Goal: Task Accomplishment & Management: Complete application form

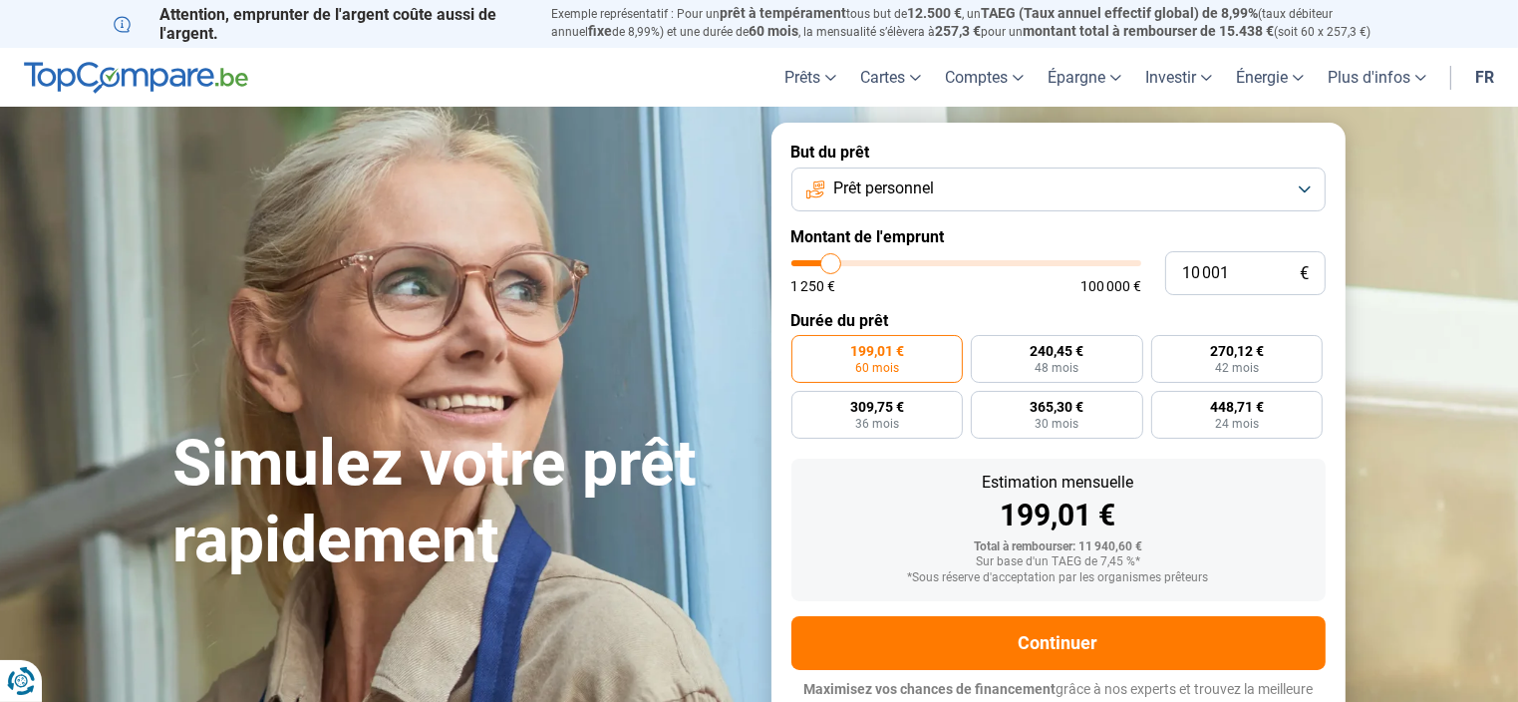
type input "10 250"
type input "10250"
type input "10 500"
type input "10500"
type input "11 250"
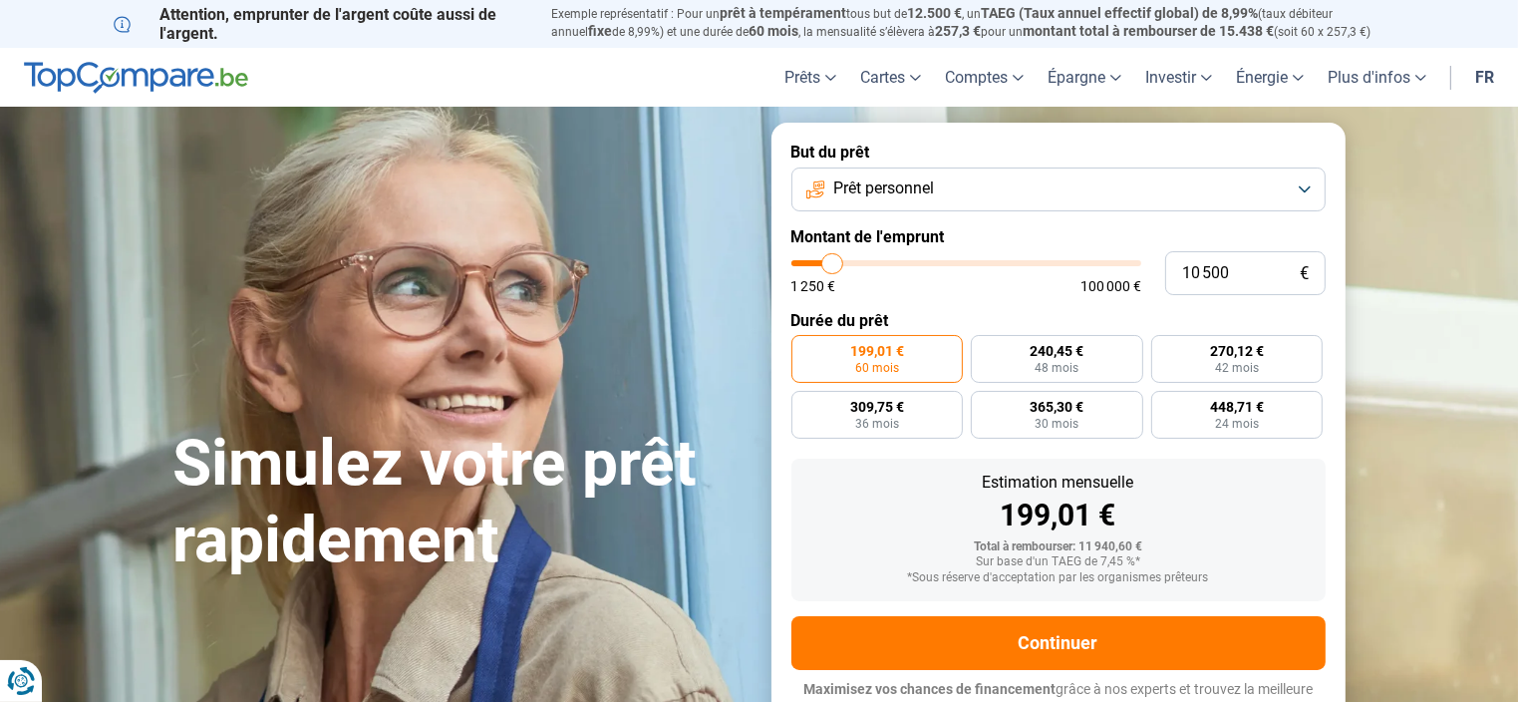
type input "11250"
type input "12 000"
type input "12000"
type input "12 500"
type input "12500"
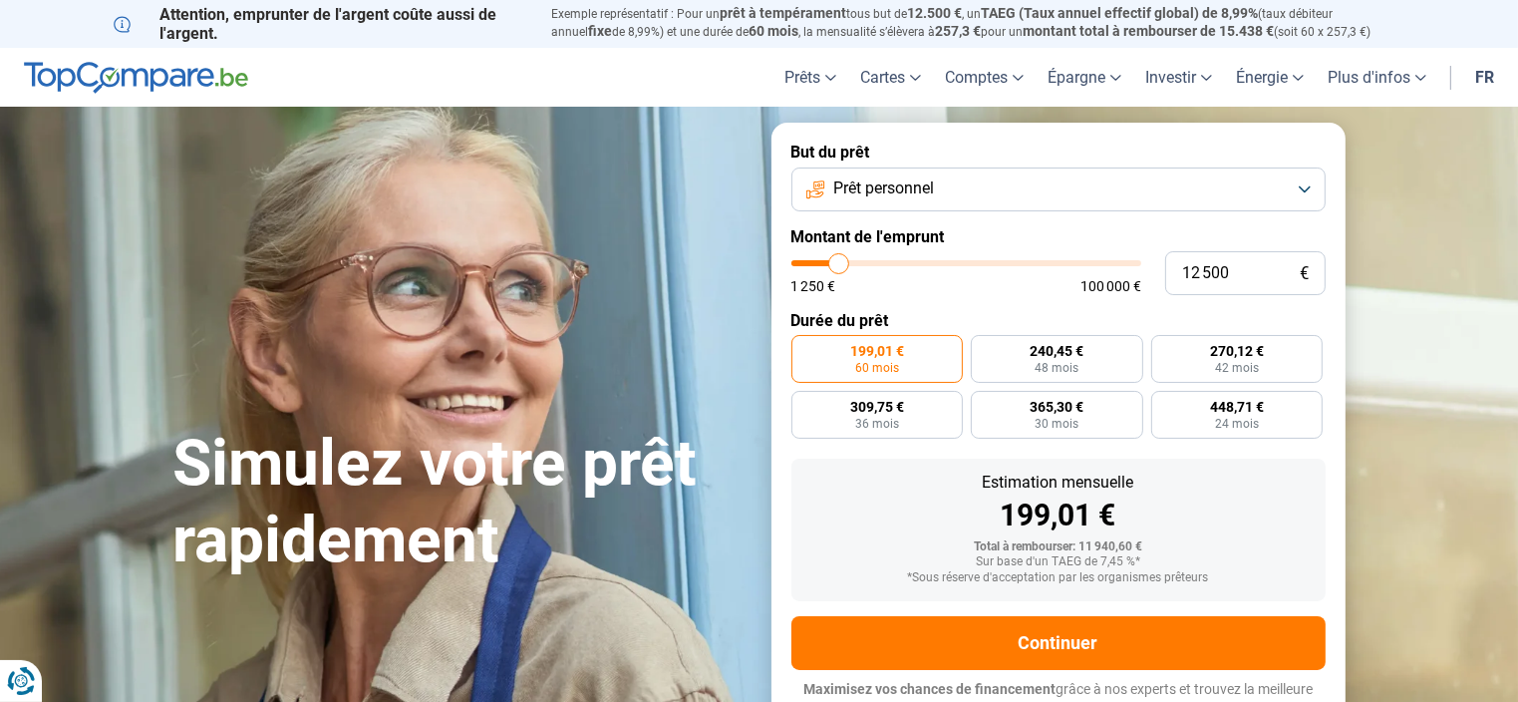
type input "12 750"
type input "12750"
type input "13 250"
type input "13250"
type input "14 500"
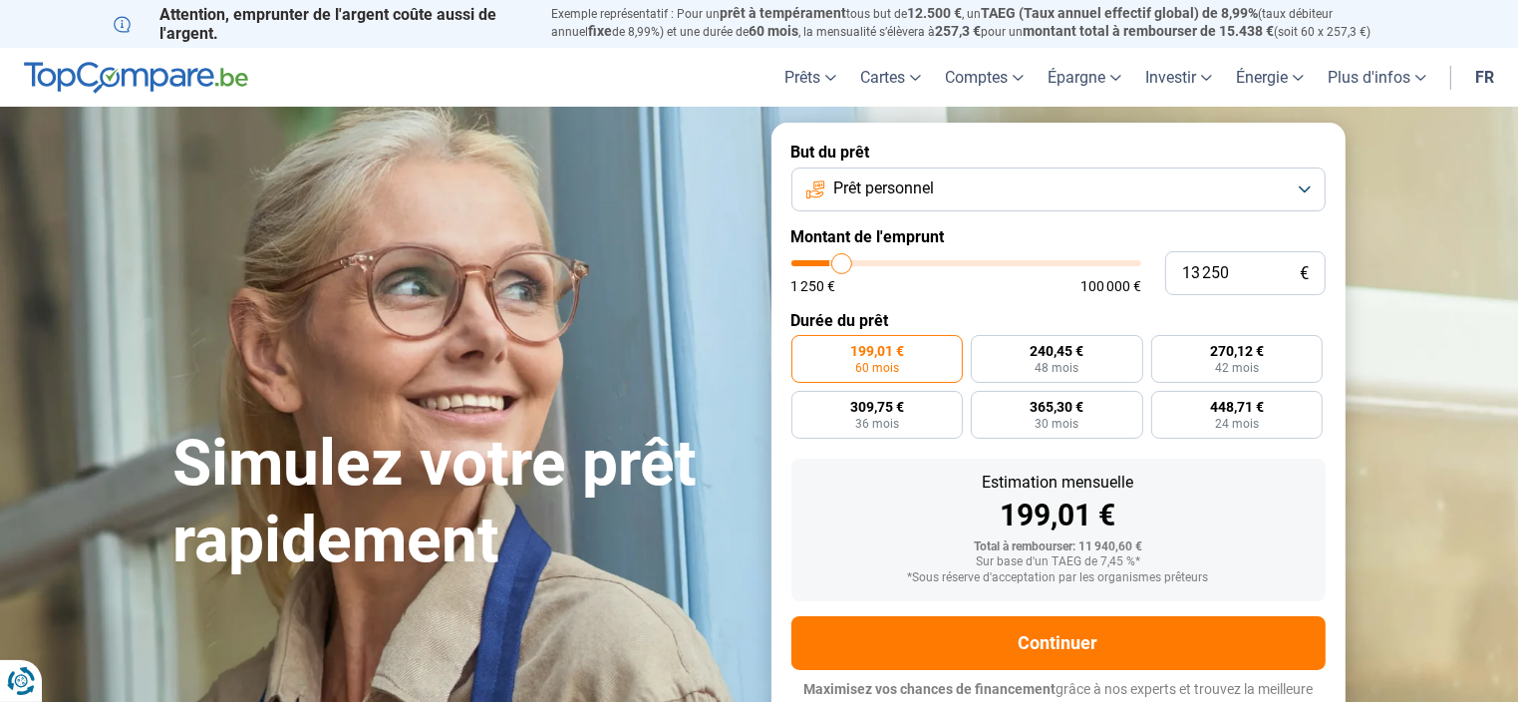
type input "14500"
type input "15 500"
type input "15500"
type input "16 000"
type input "16000"
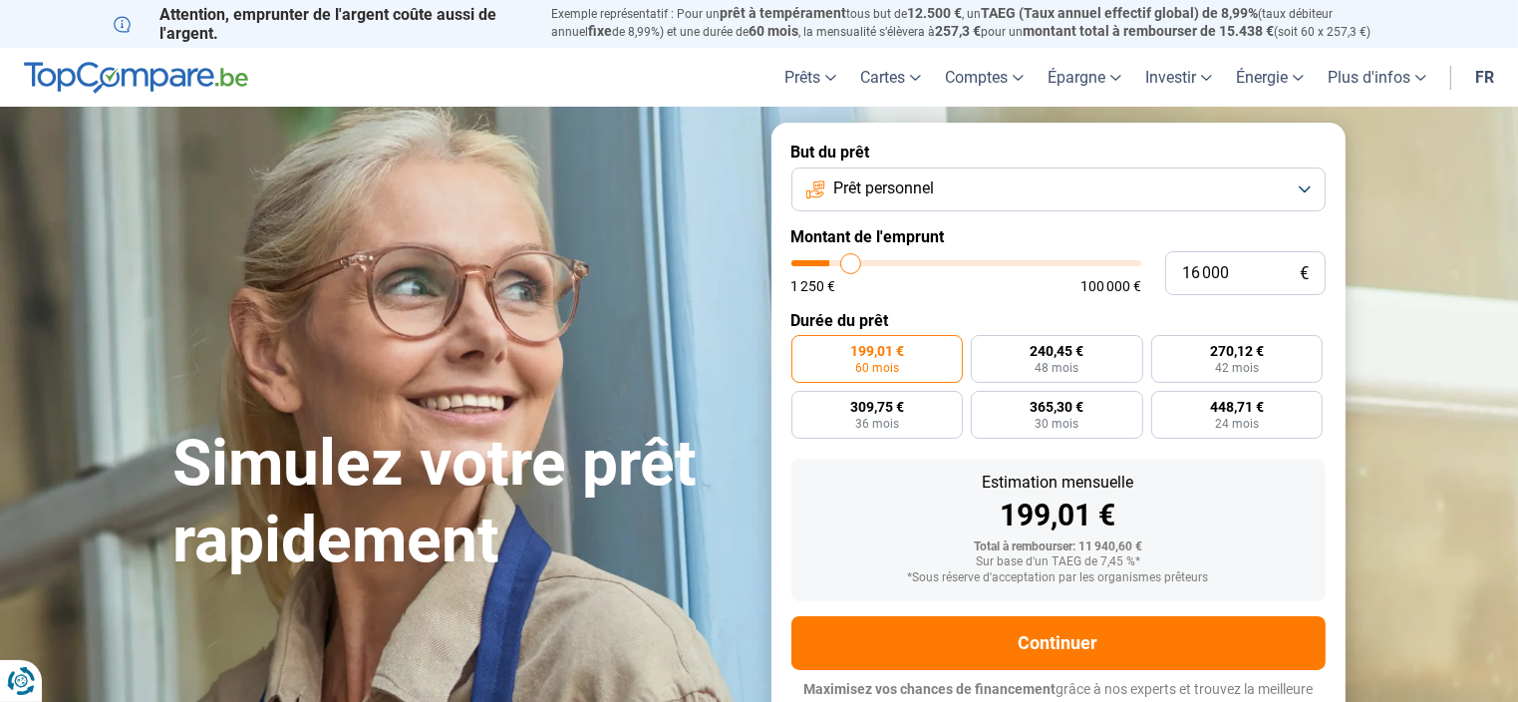
type input "16 750"
type input "16750"
type input "17 250"
type input "17250"
type input "18 000"
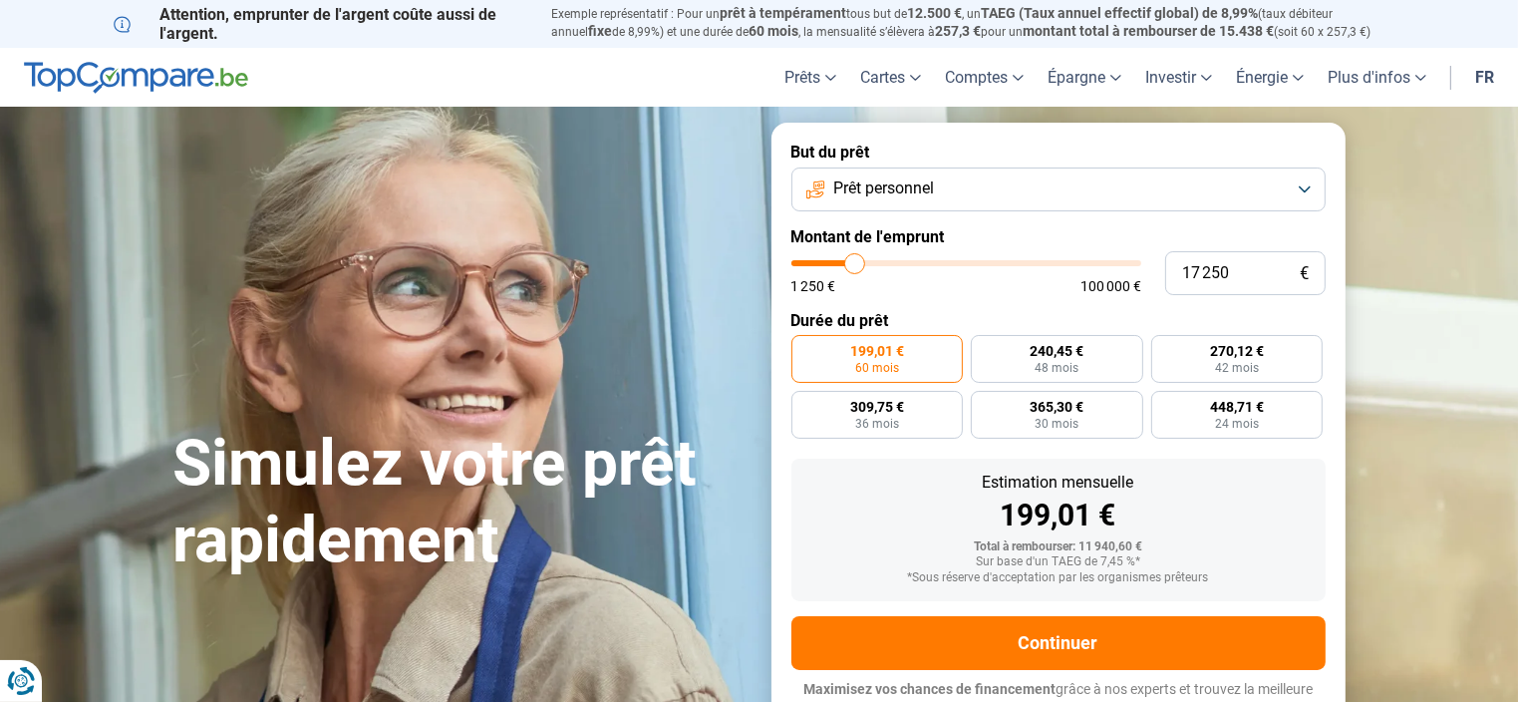
type input "18000"
type input "19 000"
type input "19000"
type input "19 250"
type input "19250"
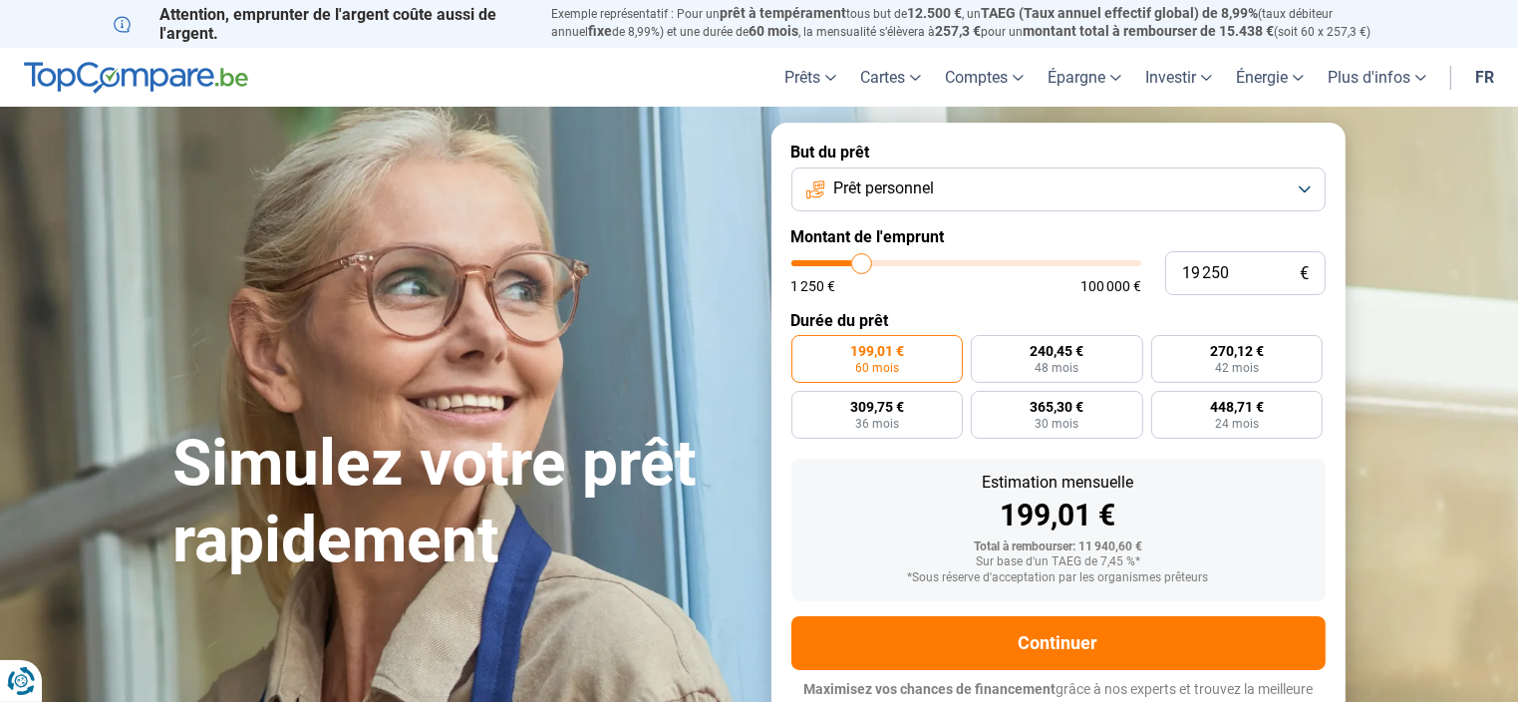
type input "19 750"
type input "19750"
type input "20 000"
type input "20000"
type input "20 750"
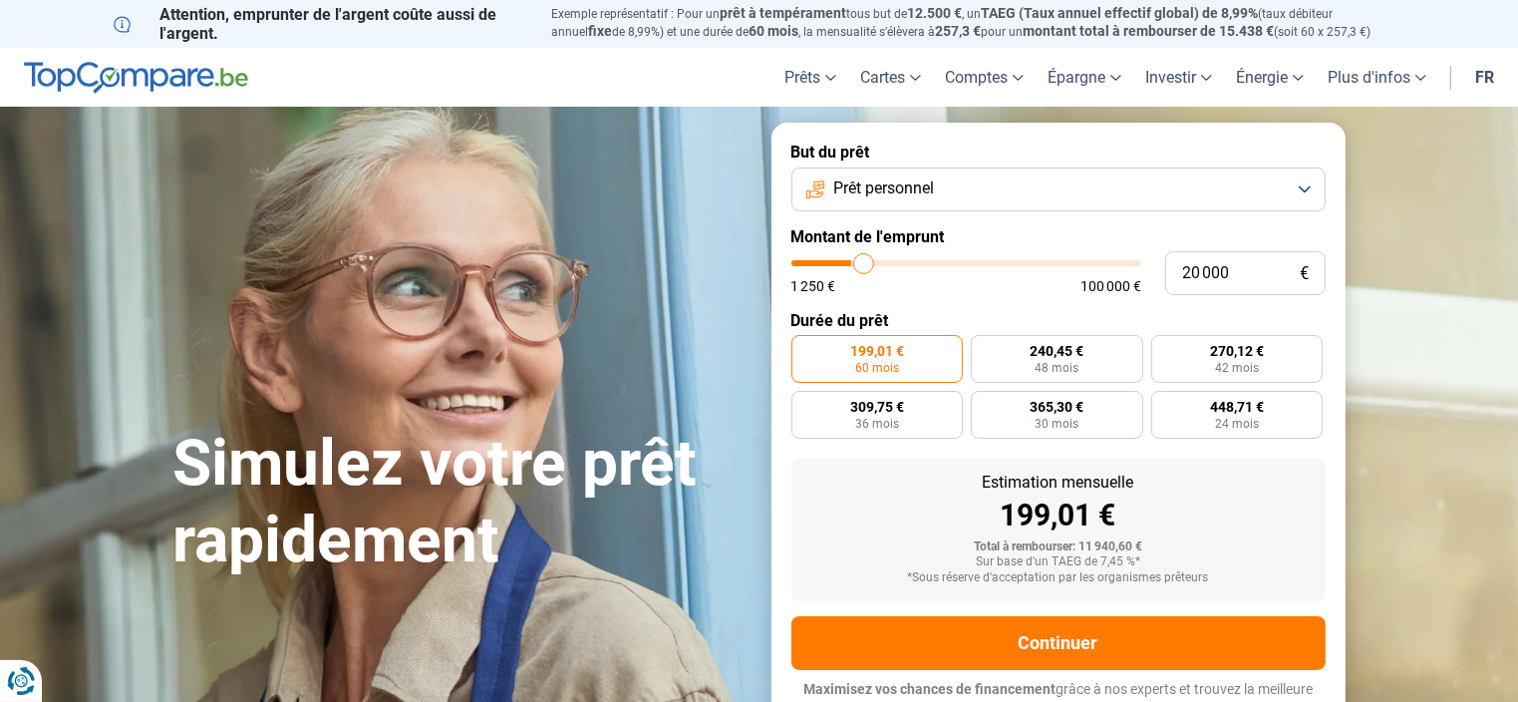
type input "20750"
type input "21 500"
type input "21500"
type input "22 250"
type input "22250"
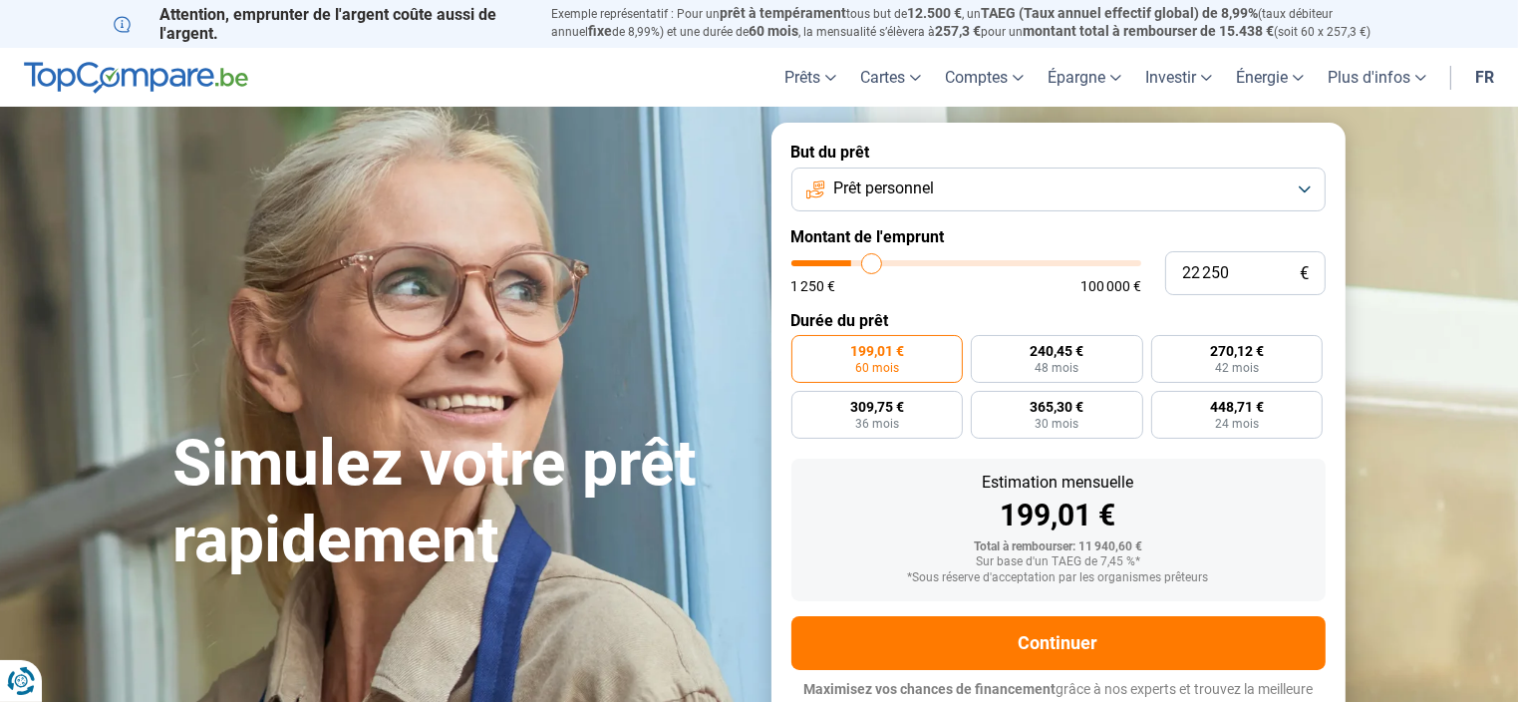
type input "22 750"
type input "22750"
type input "23 250"
type input "23250"
type input "23 500"
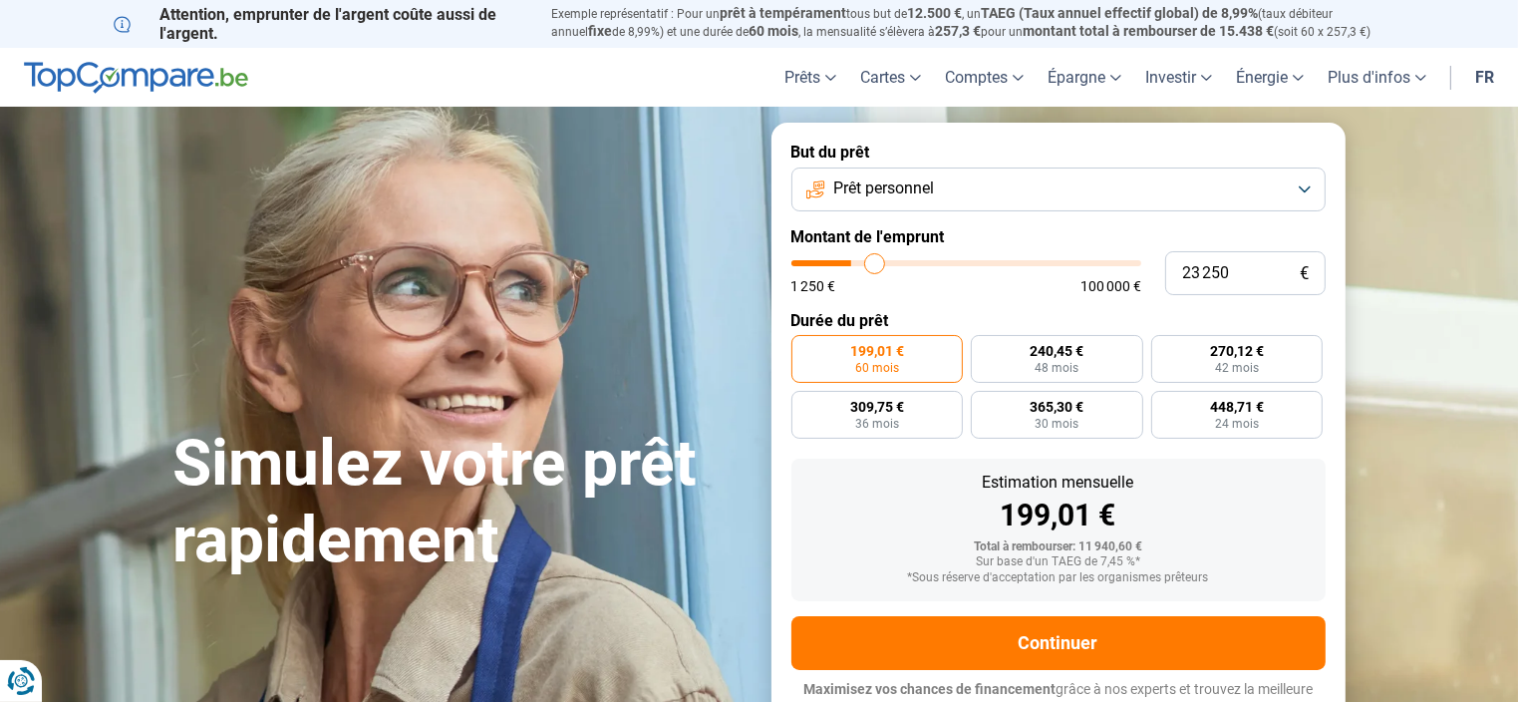
type input "23500"
type input "24 250"
type input "24250"
type input "24 750"
type input "24750"
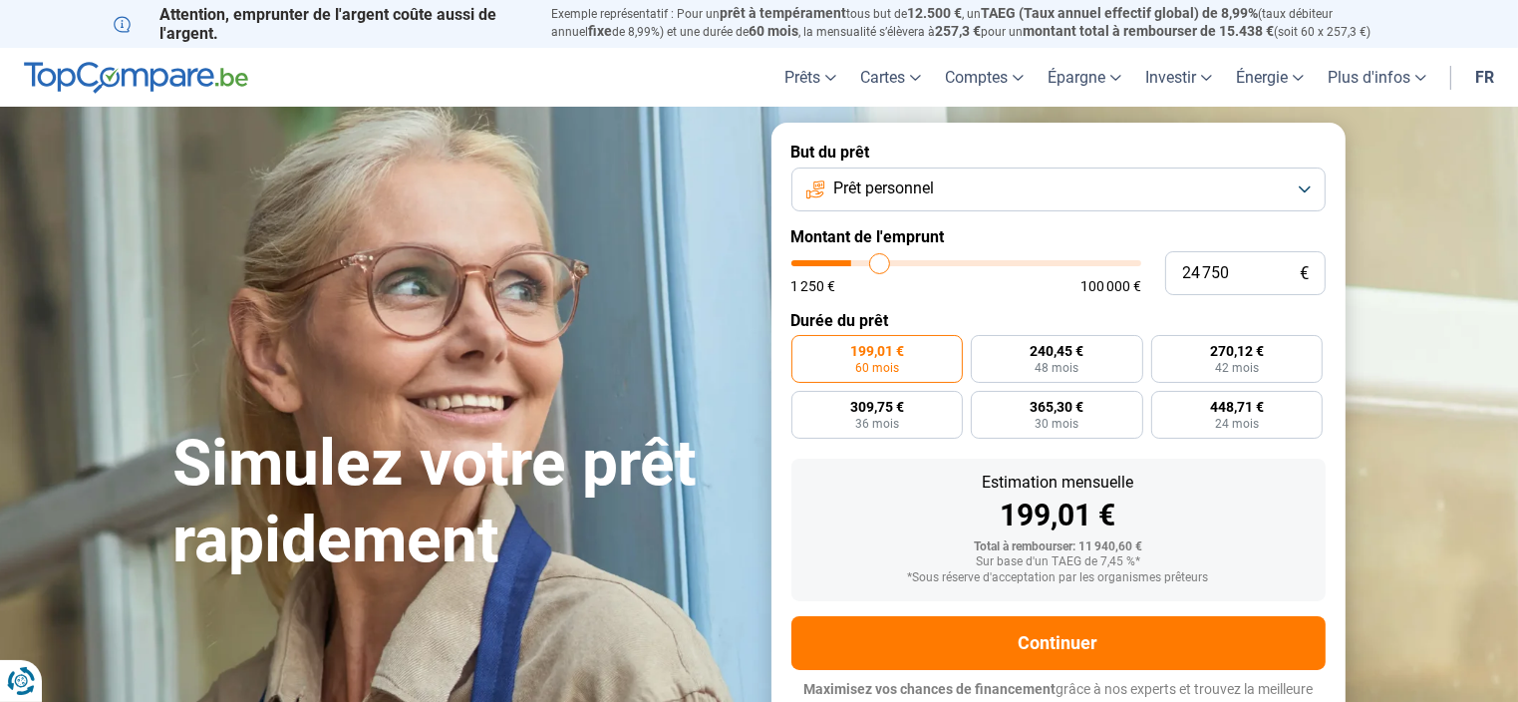
type input "25 000"
type input "25000"
type input "25 250"
type input "25250"
type input "25 500"
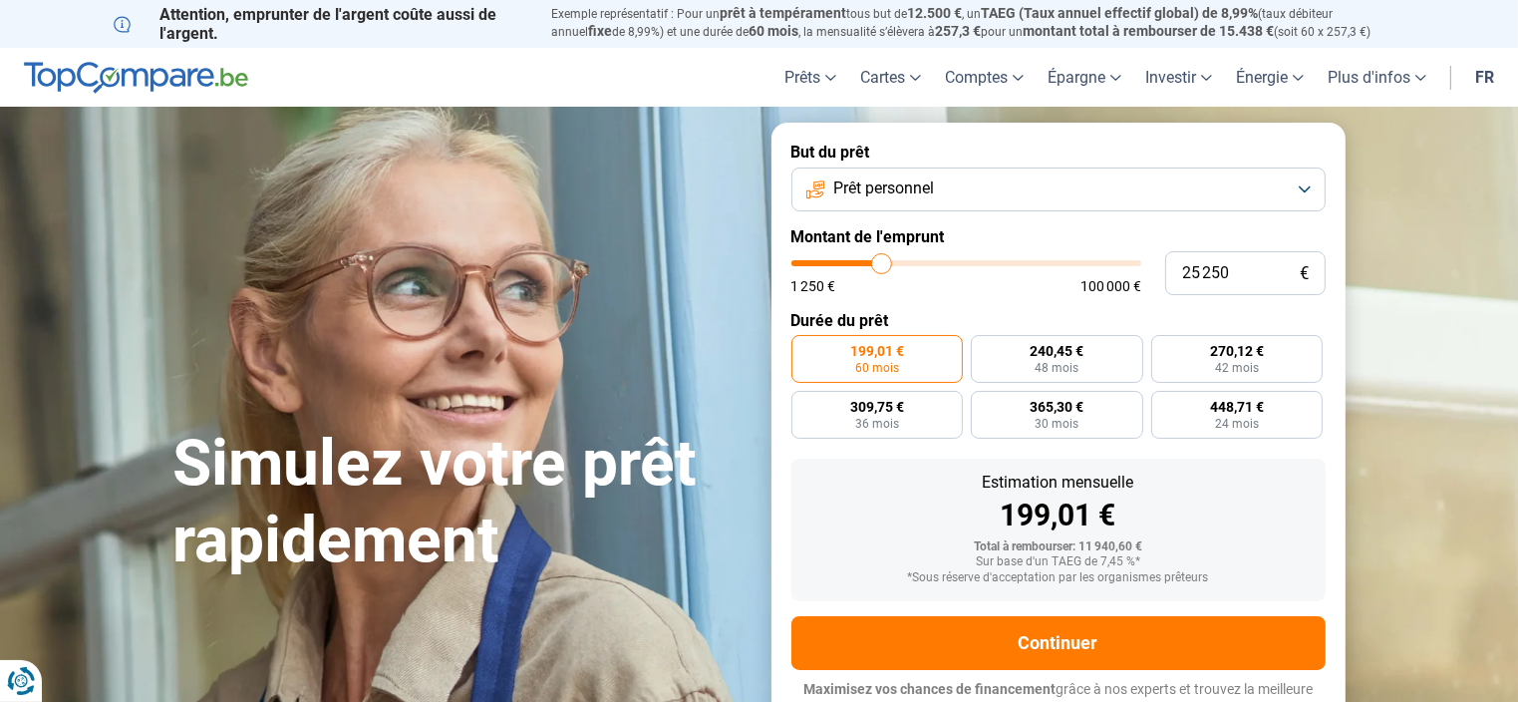
type input "25500"
type input "25 750"
type input "25750"
type input "26 000"
type input "26000"
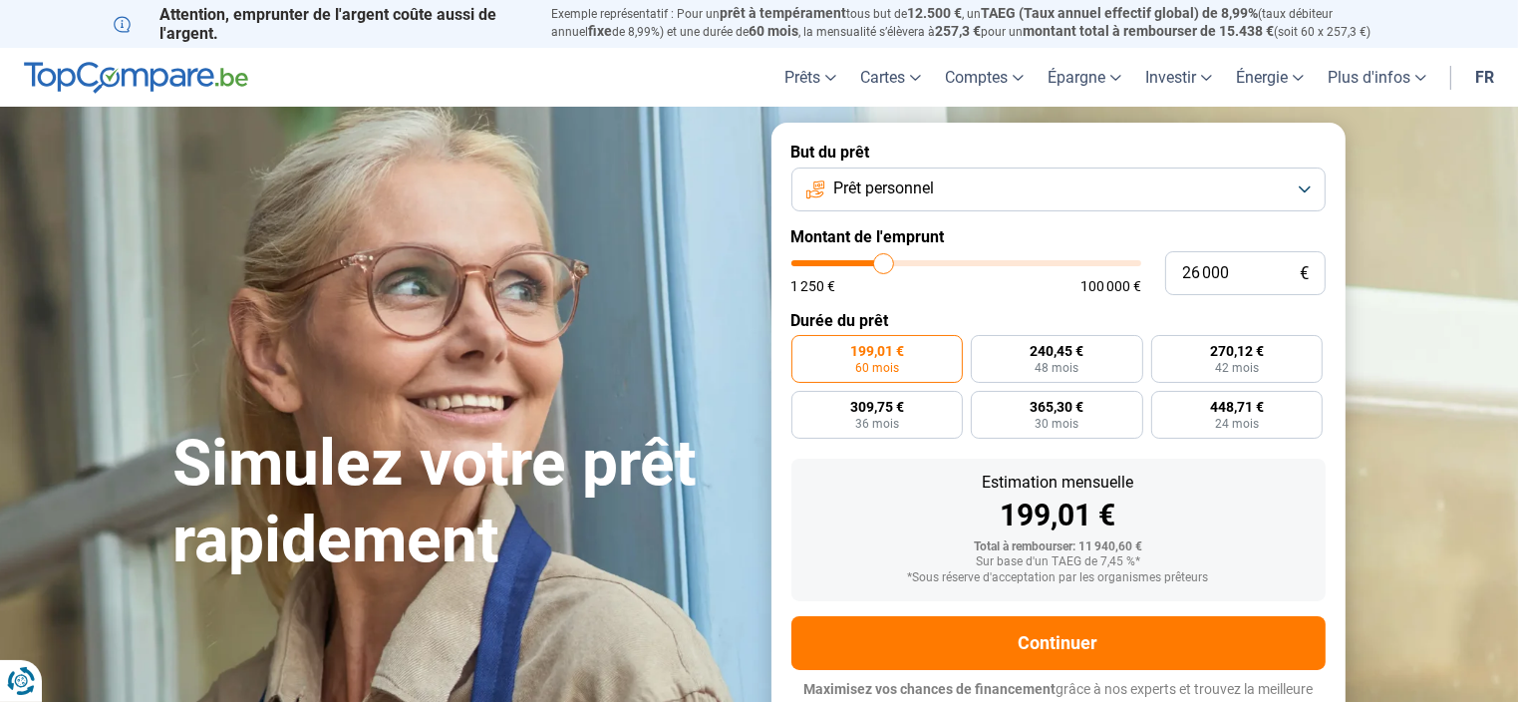
type input "26 250"
type input "26250"
type input "27 000"
type input "27000"
type input "28 000"
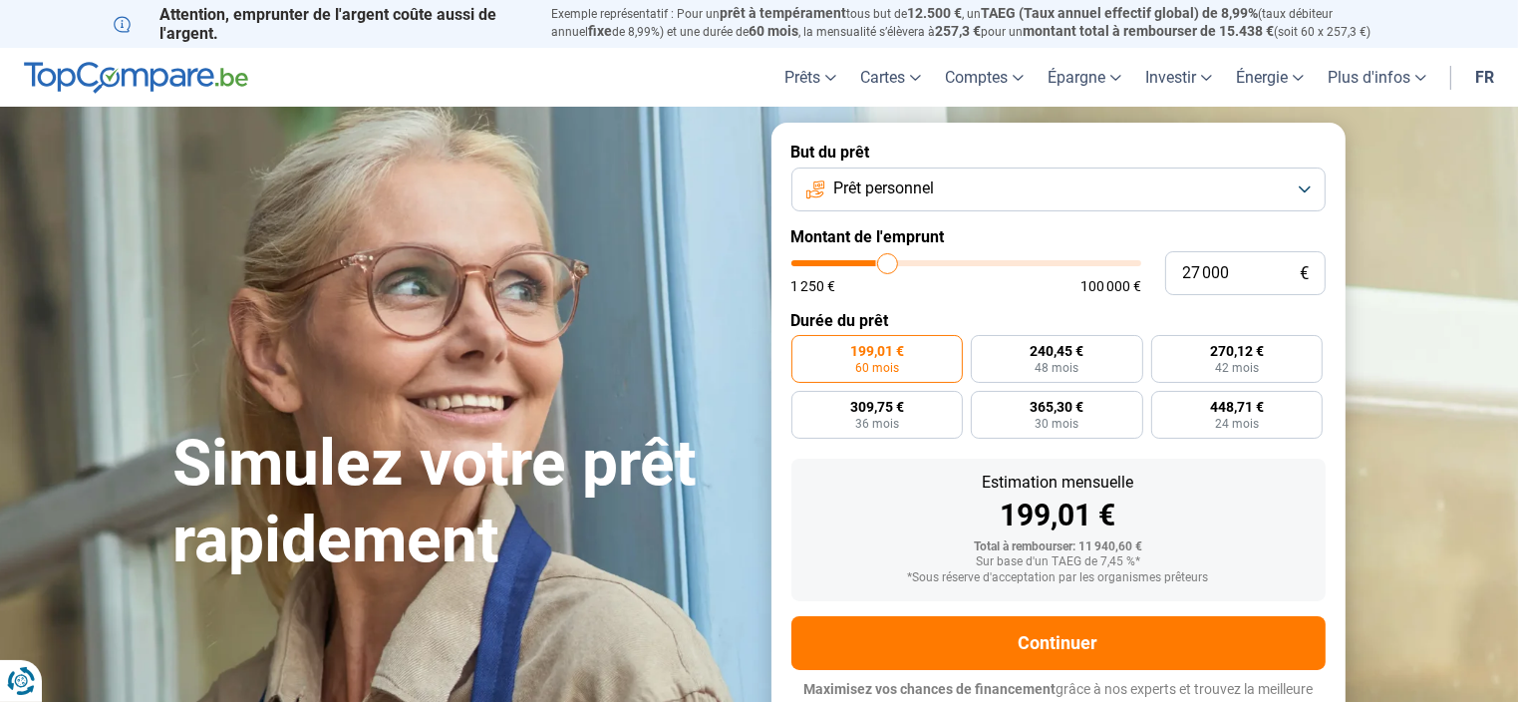
type input "28000"
type input "28 750"
type input "28750"
type input "30 500"
type input "30500"
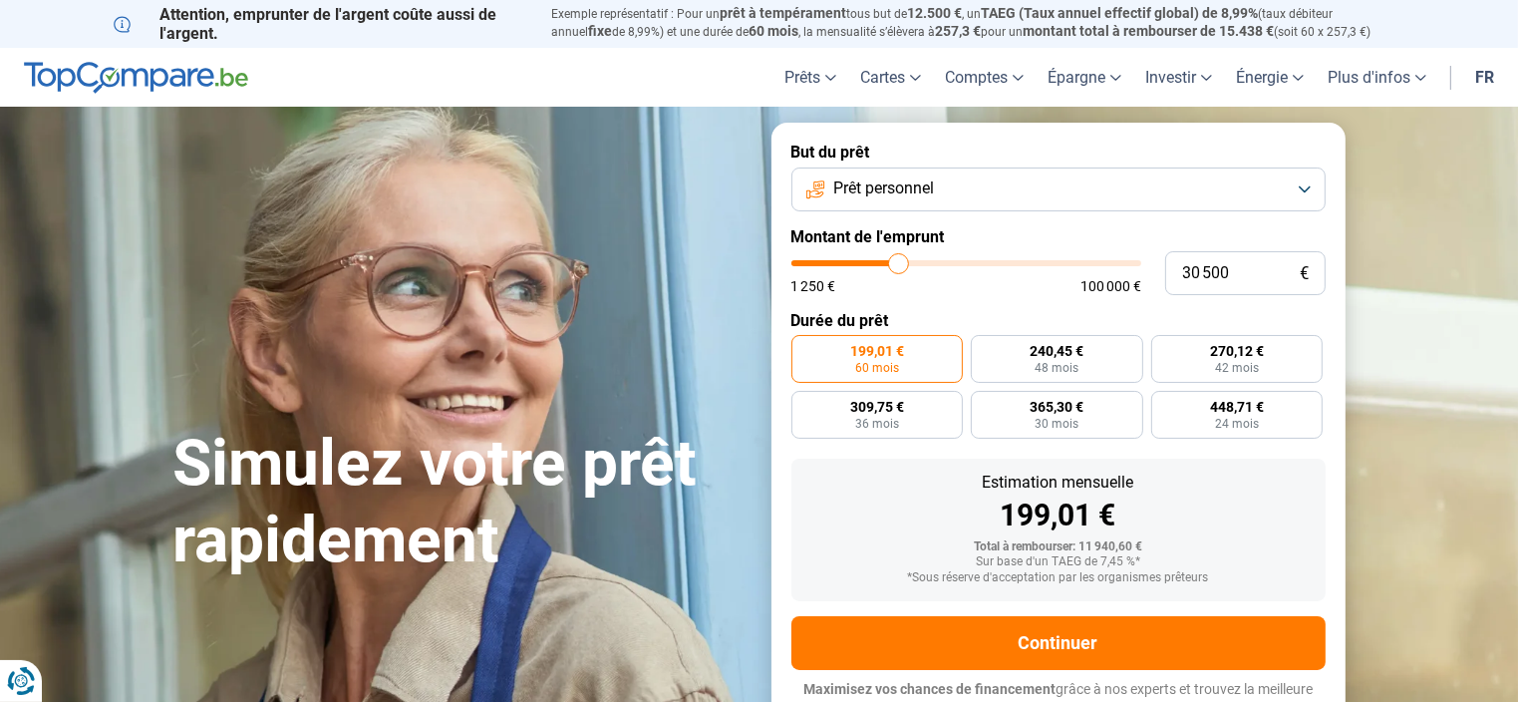
type input "31 250"
type input "31250"
type input "31 500"
type input "31500"
type input "31 250"
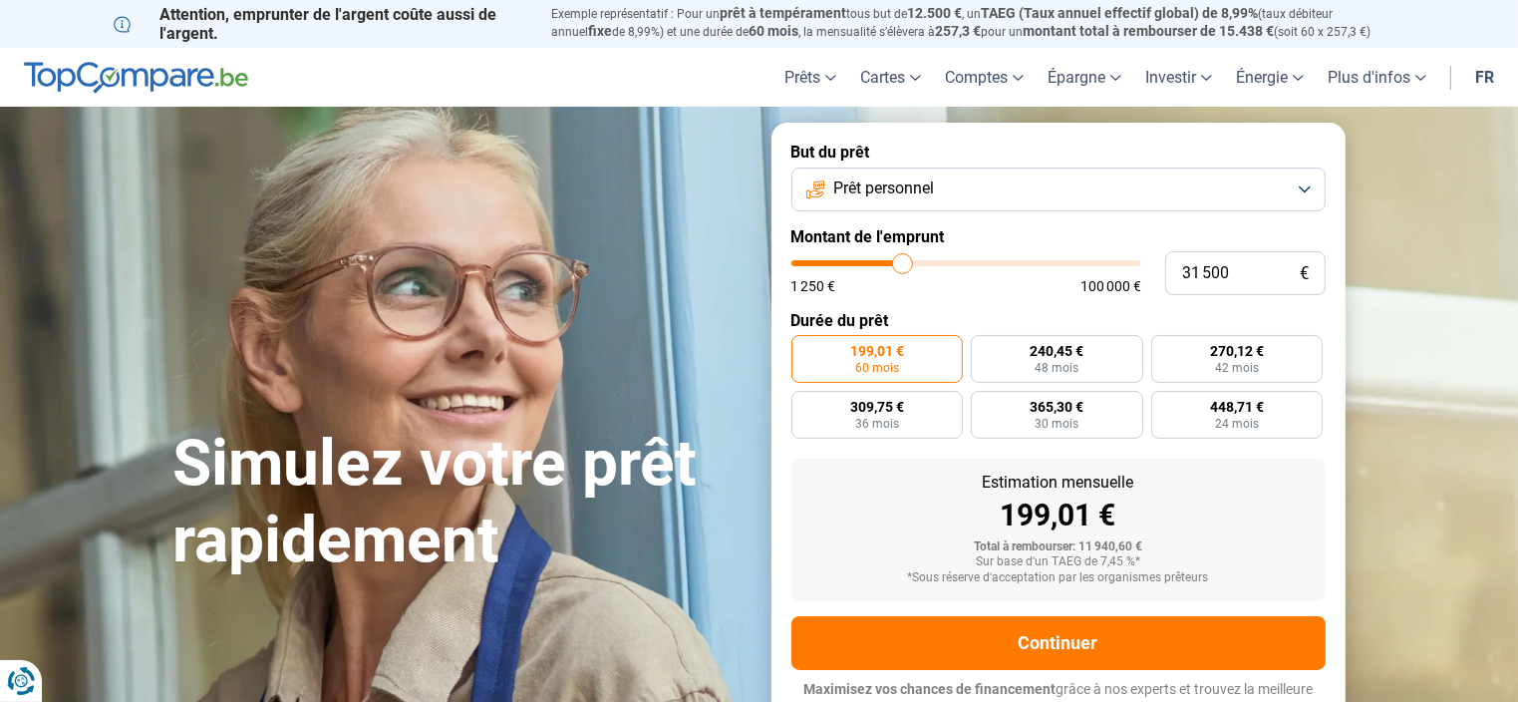
type input "31250"
type input "30 750"
type input "30750"
type input "30 500"
type input "30500"
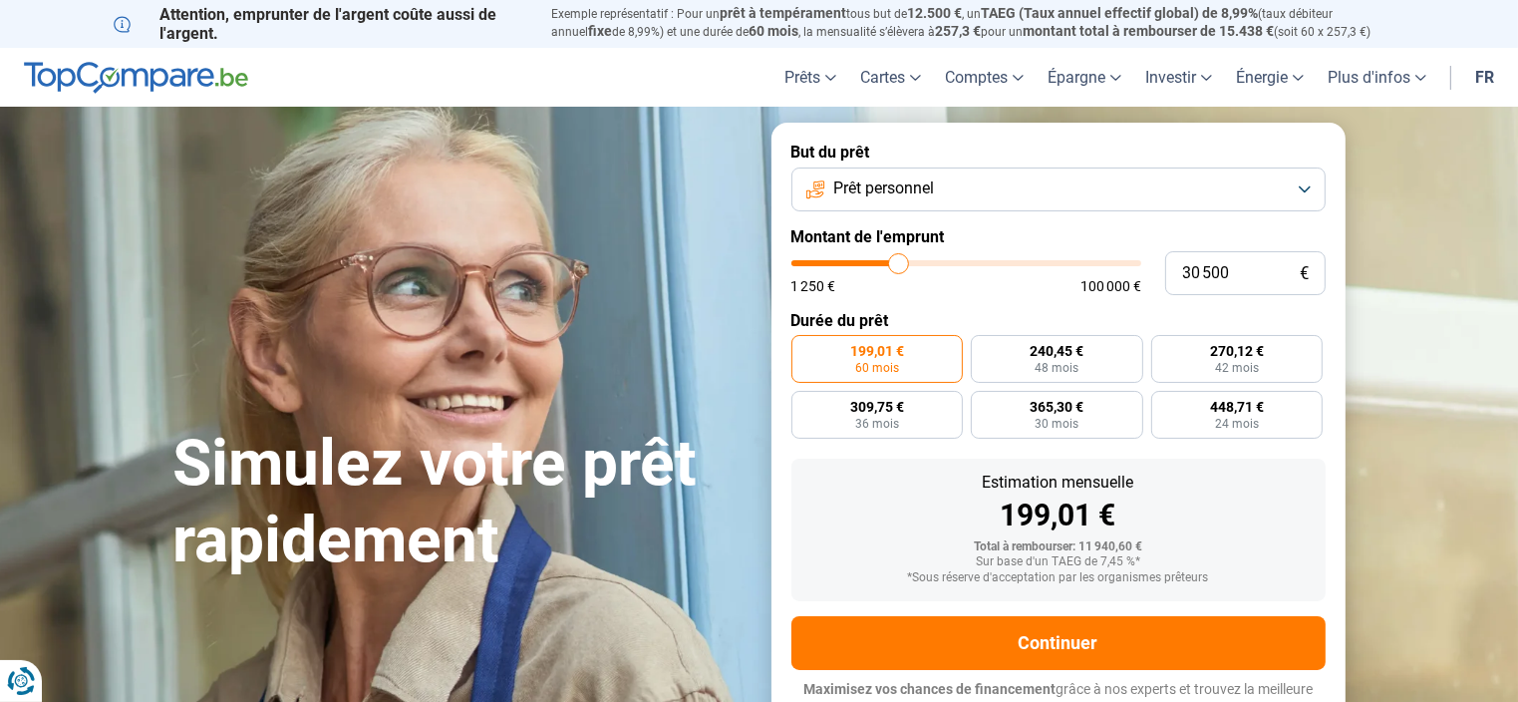
type input "30 250"
type input "30250"
type input "30 000"
drag, startPoint x: 831, startPoint y: 262, endPoint x: 897, endPoint y: 263, distance: 65.8
type input "30000"
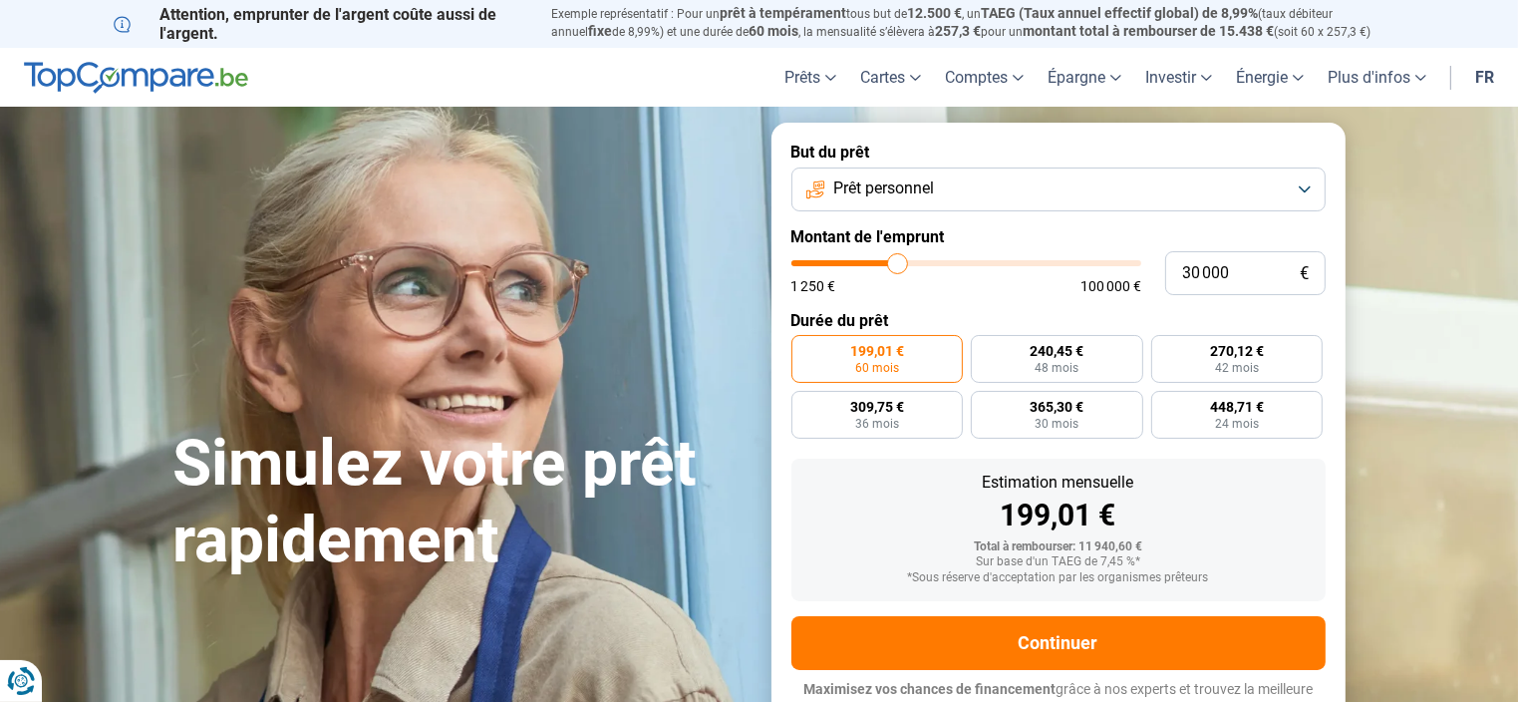
click at [897, 263] on input "range" at bounding box center [966, 263] width 350 height 6
radio input "false"
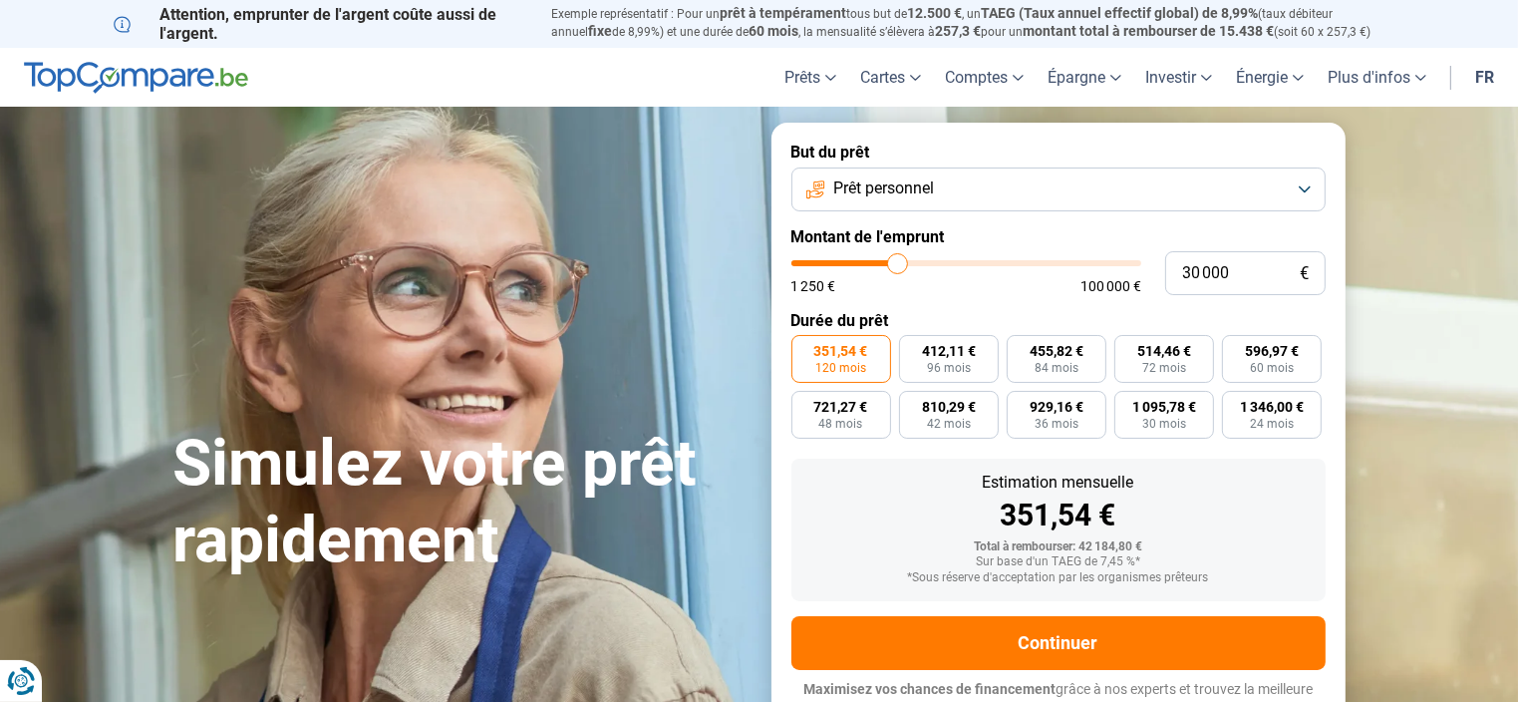
scroll to position [18, 0]
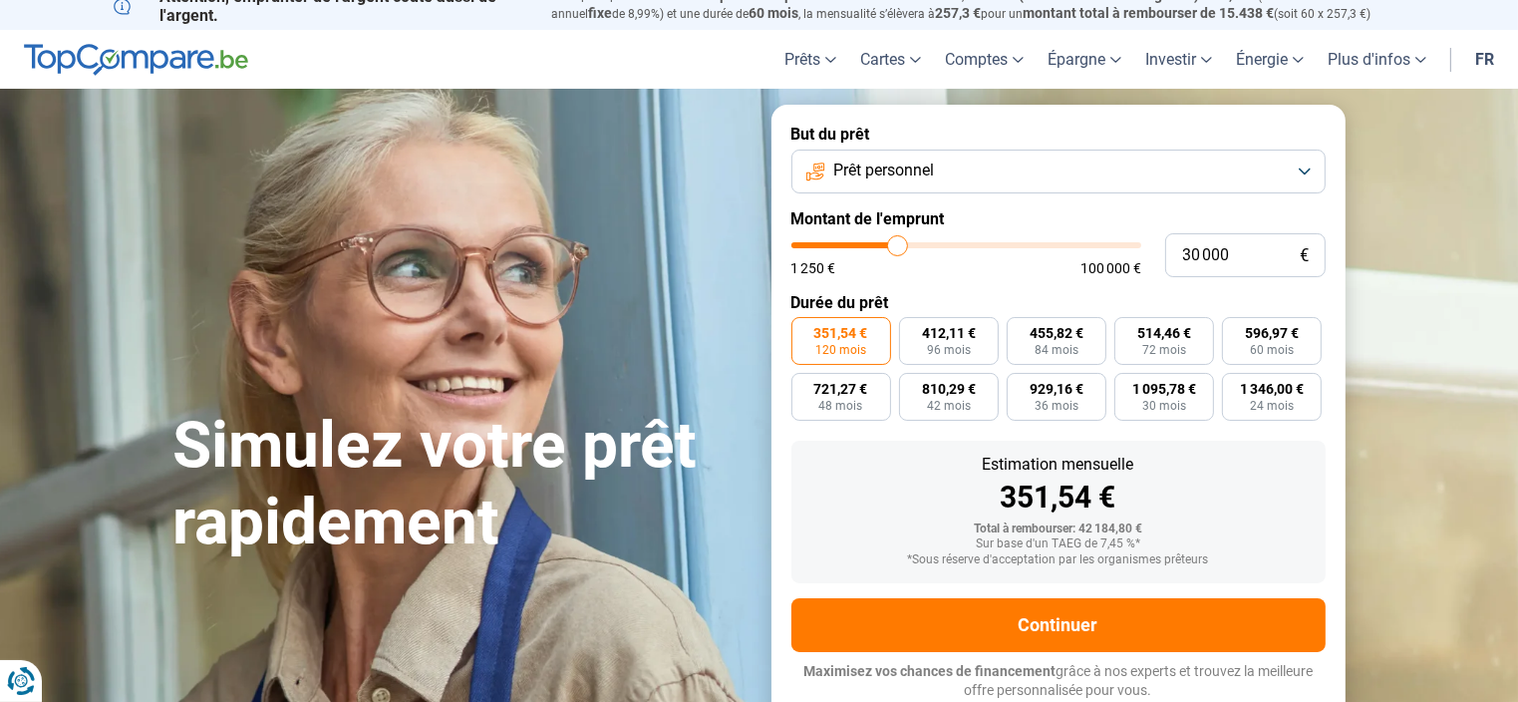
type input "31 250"
type input "31250"
type input "32 000"
type input "32000"
type input "33 250"
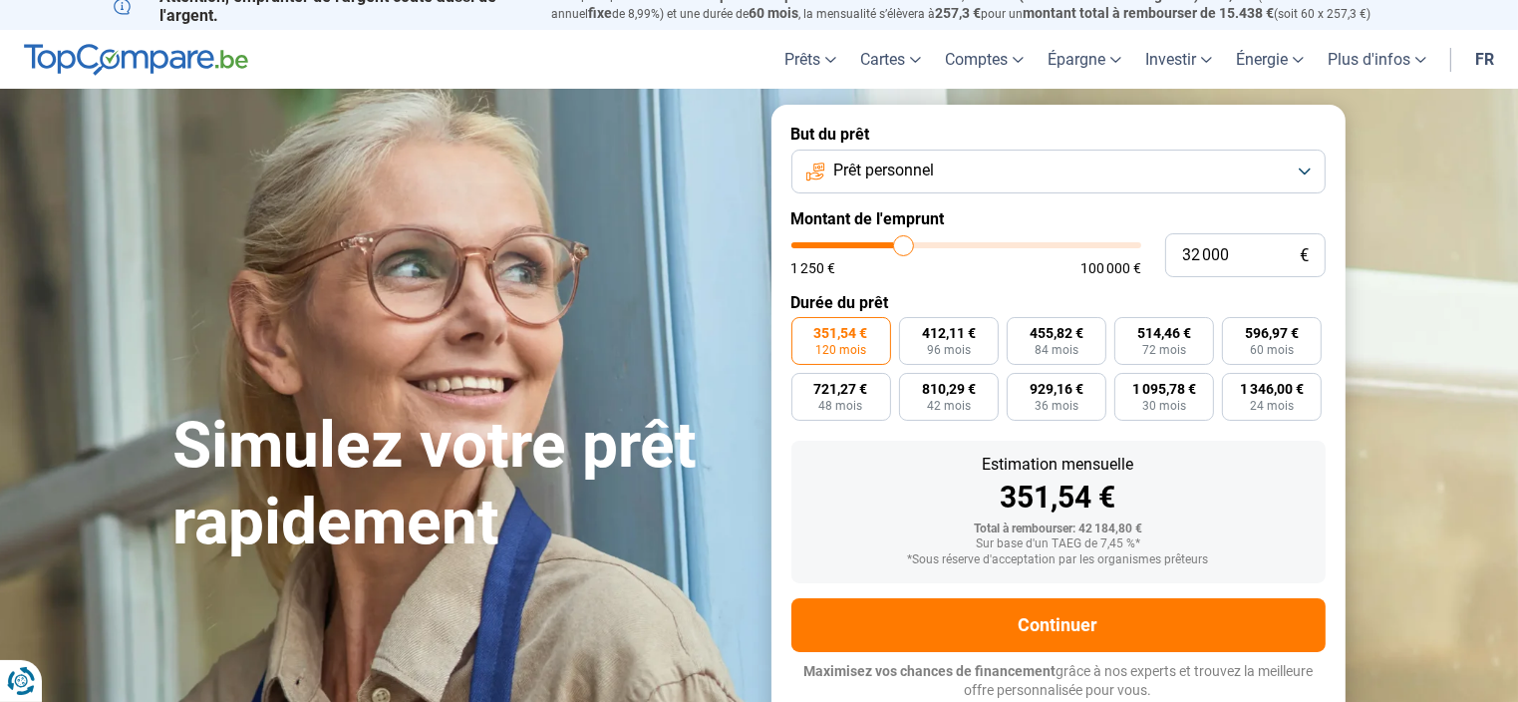
type input "33250"
type input "34 500"
type input "34500"
type input "35 000"
type input "35000"
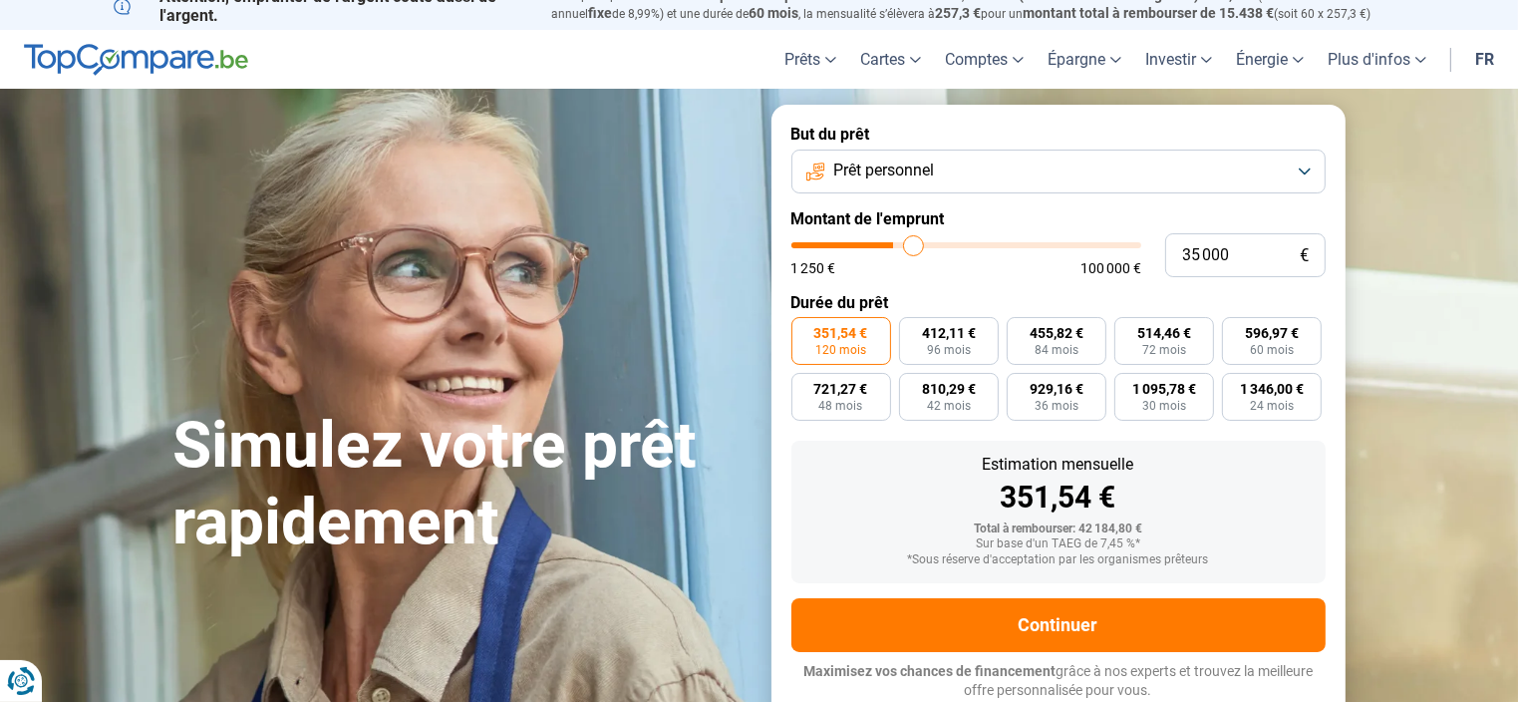
type input "35 250"
type input "35250"
type input "35 500"
type input "35500"
type input "35 750"
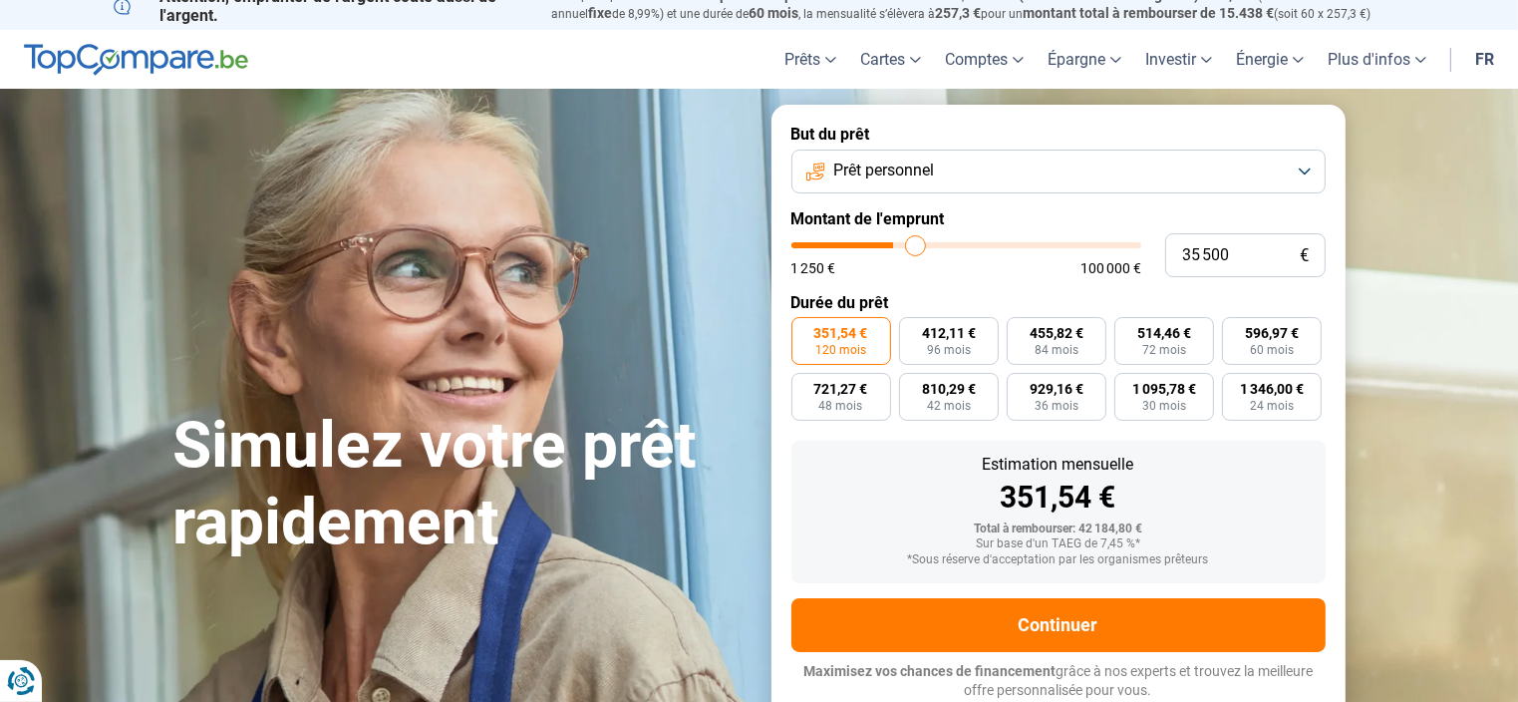
type input "35750"
type input "36 000"
type input "36000"
type input "36 750"
type input "36750"
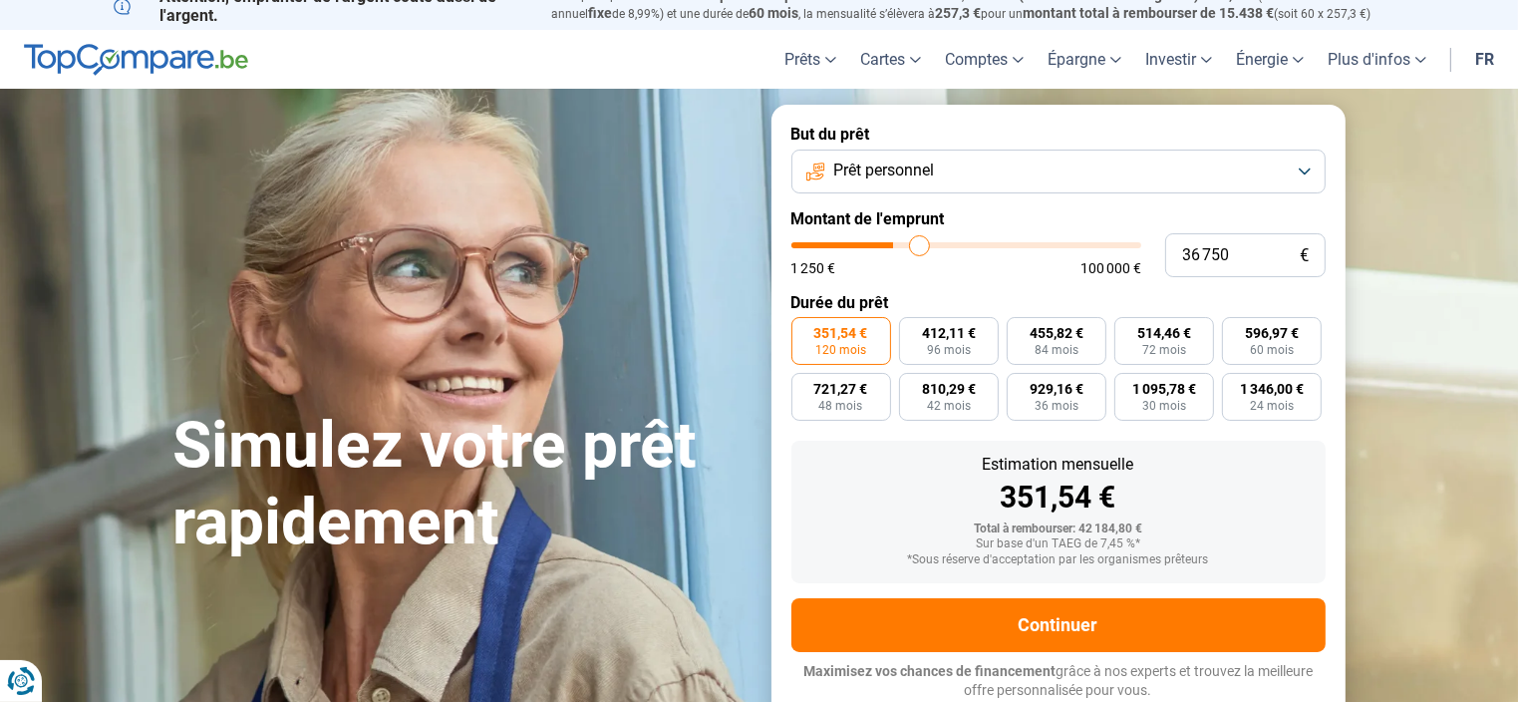
type input "37 500"
type input "37500"
type input "38 250"
type input "38250"
type input "39 250"
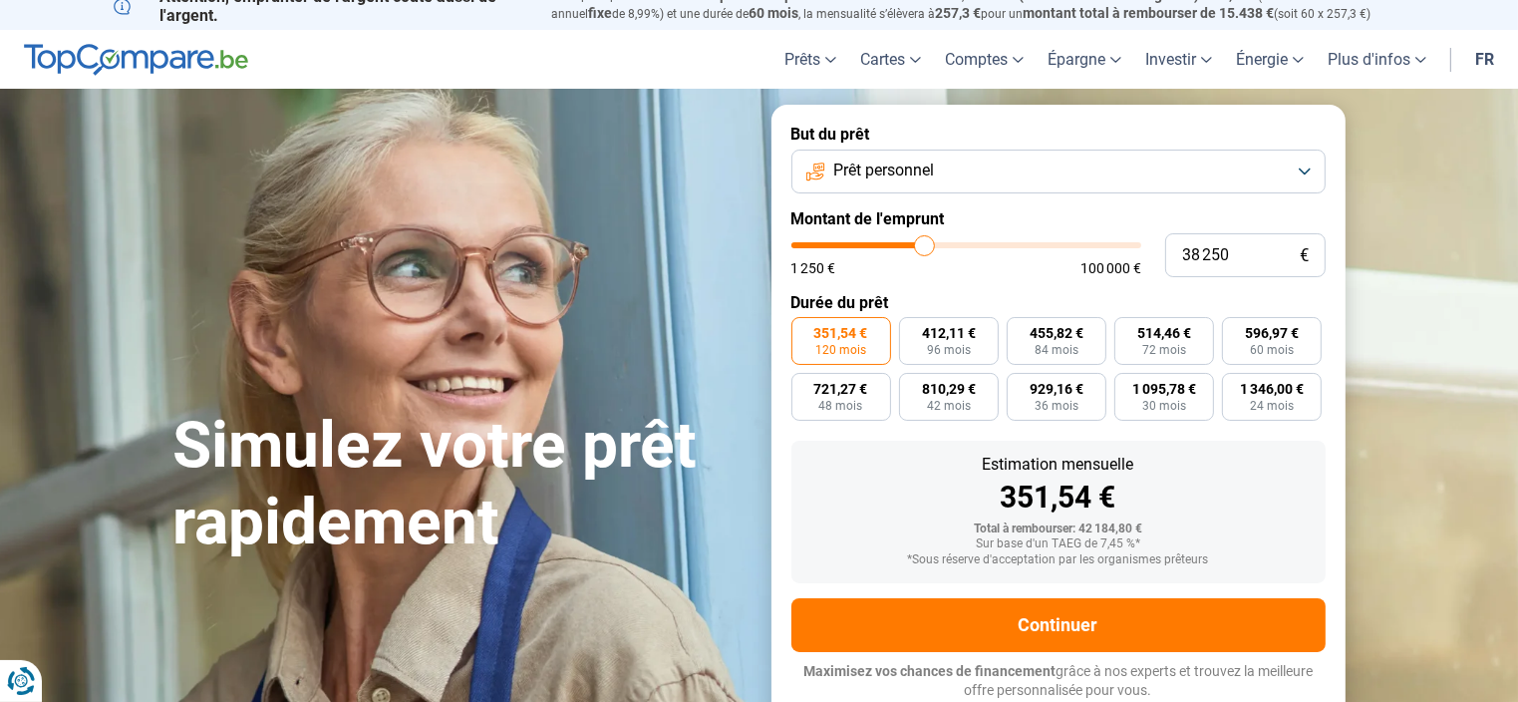
type input "39250"
type input "40 250"
type input "40250"
type input "40 500"
type input "40500"
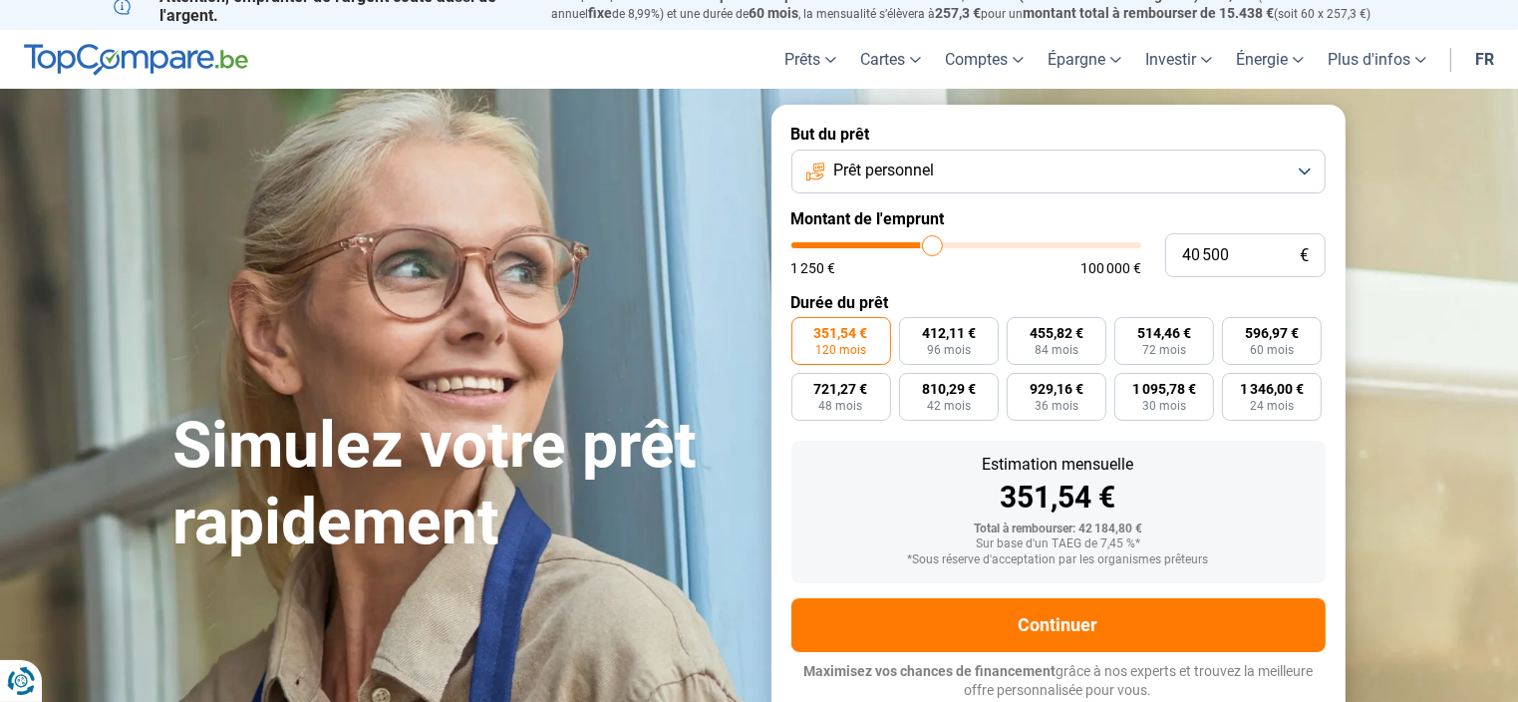
type input "40 750"
type input "40750"
type input "41 000"
type input "41000"
type input "41 250"
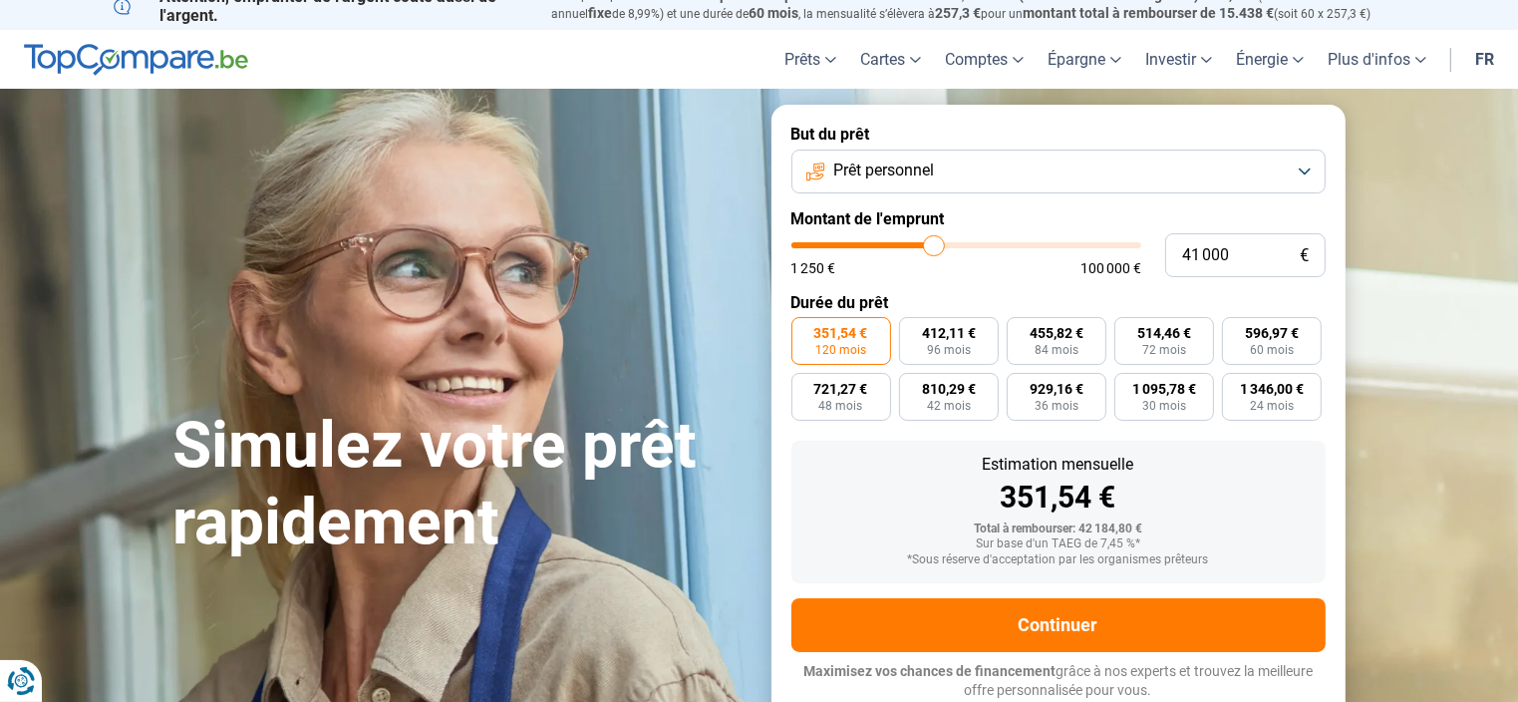
type input "41250"
type input "41 500"
type input "41500"
type input "42 000"
type input "42000"
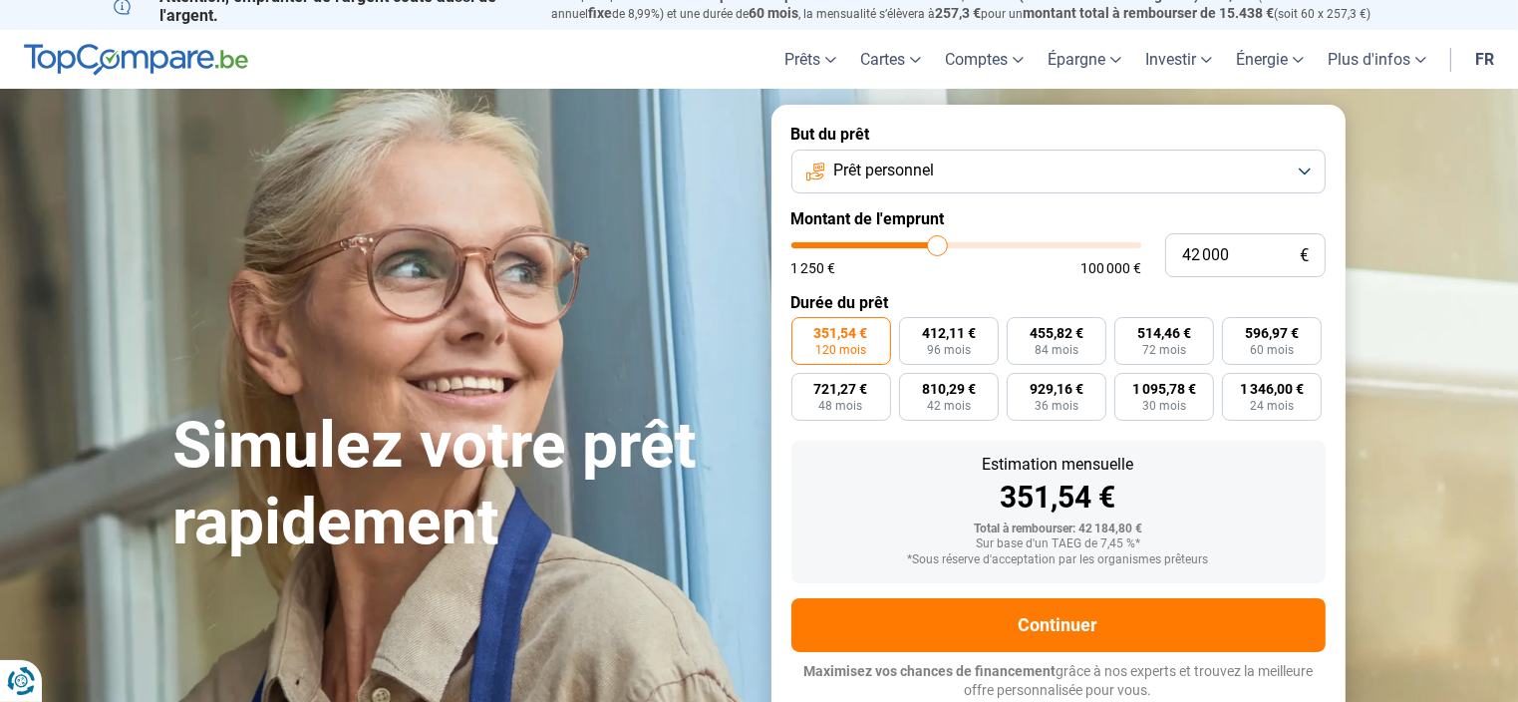
type input "43 000"
type input "43000"
type input "43 500"
type input "43500"
type input "43 750"
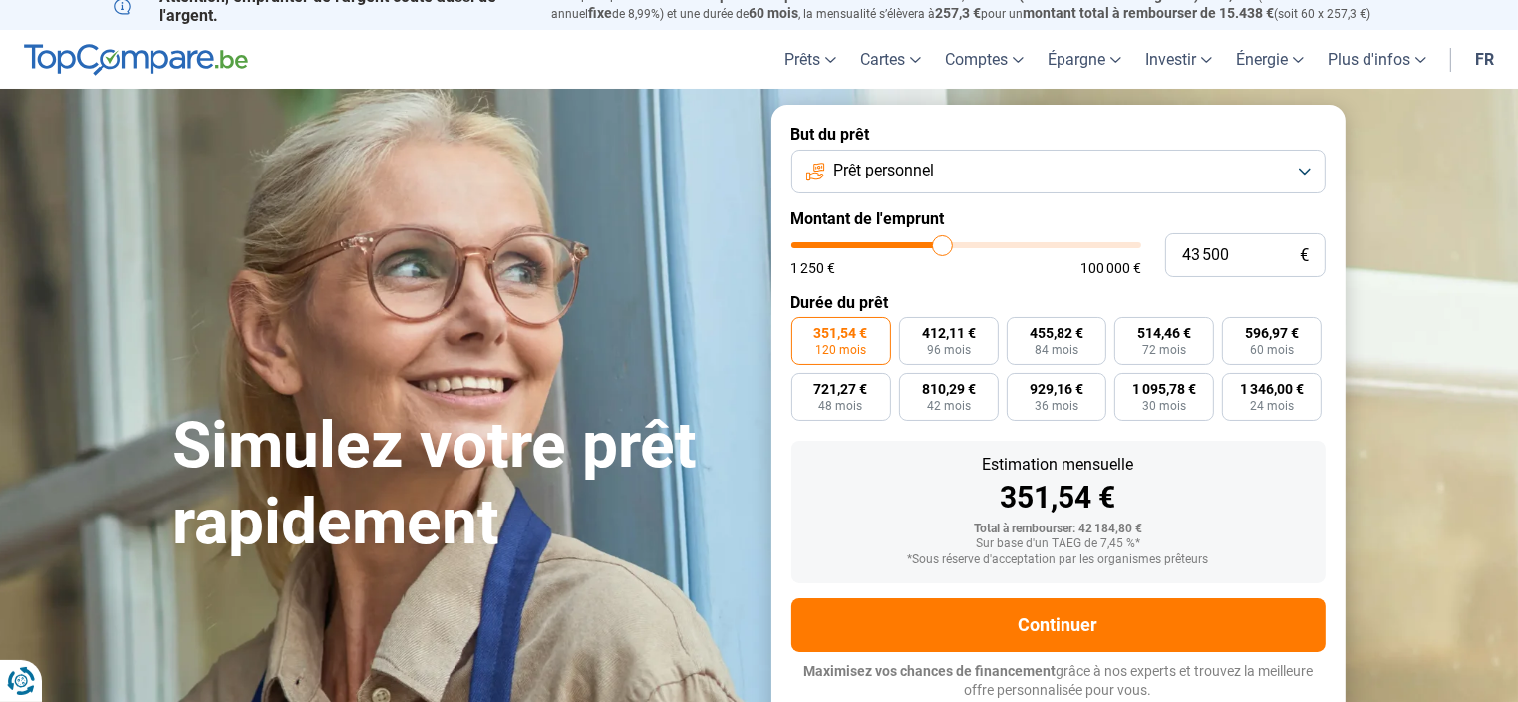
type input "43750"
type input "44 000"
type input "44000"
type input "44 250"
type input "44250"
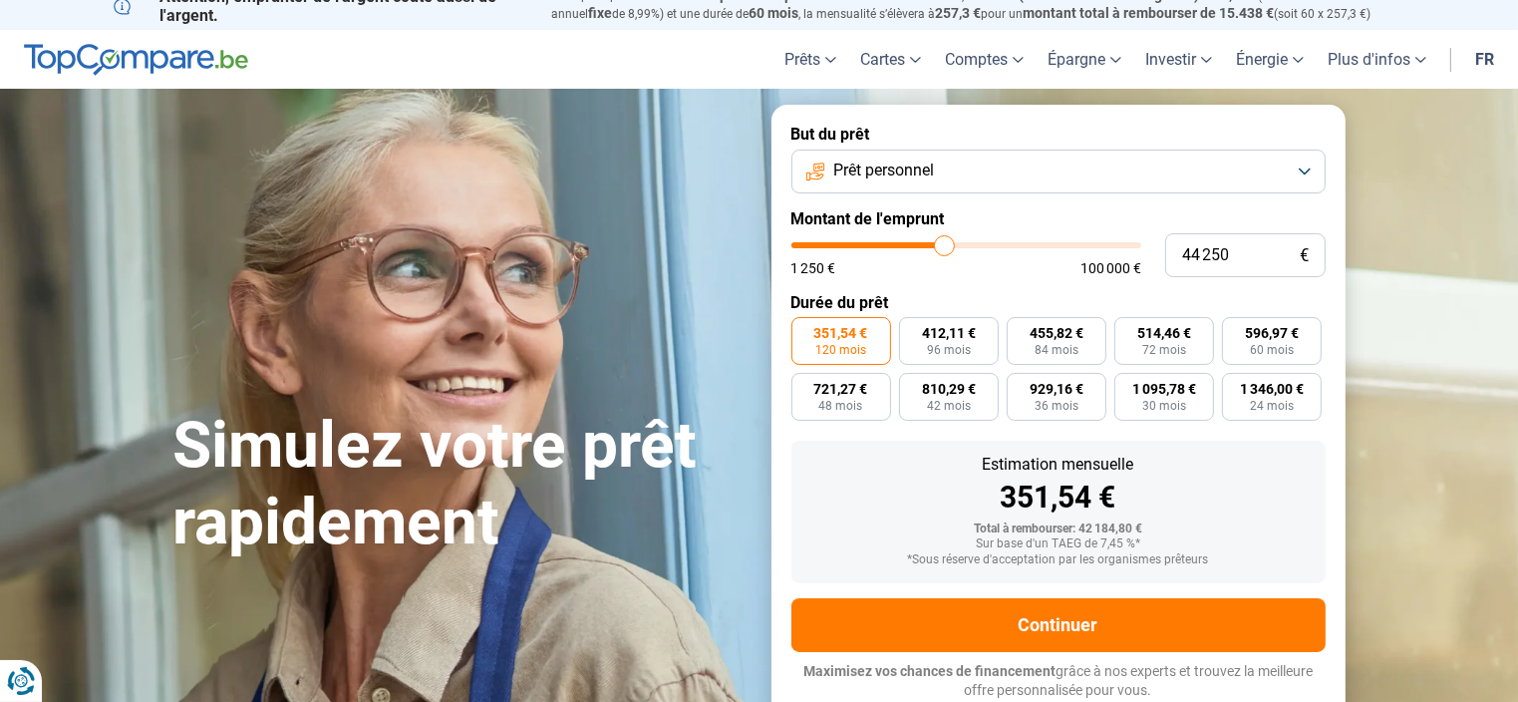
type input "44 750"
type input "44750"
type input "45 000"
type input "45000"
type input "45 500"
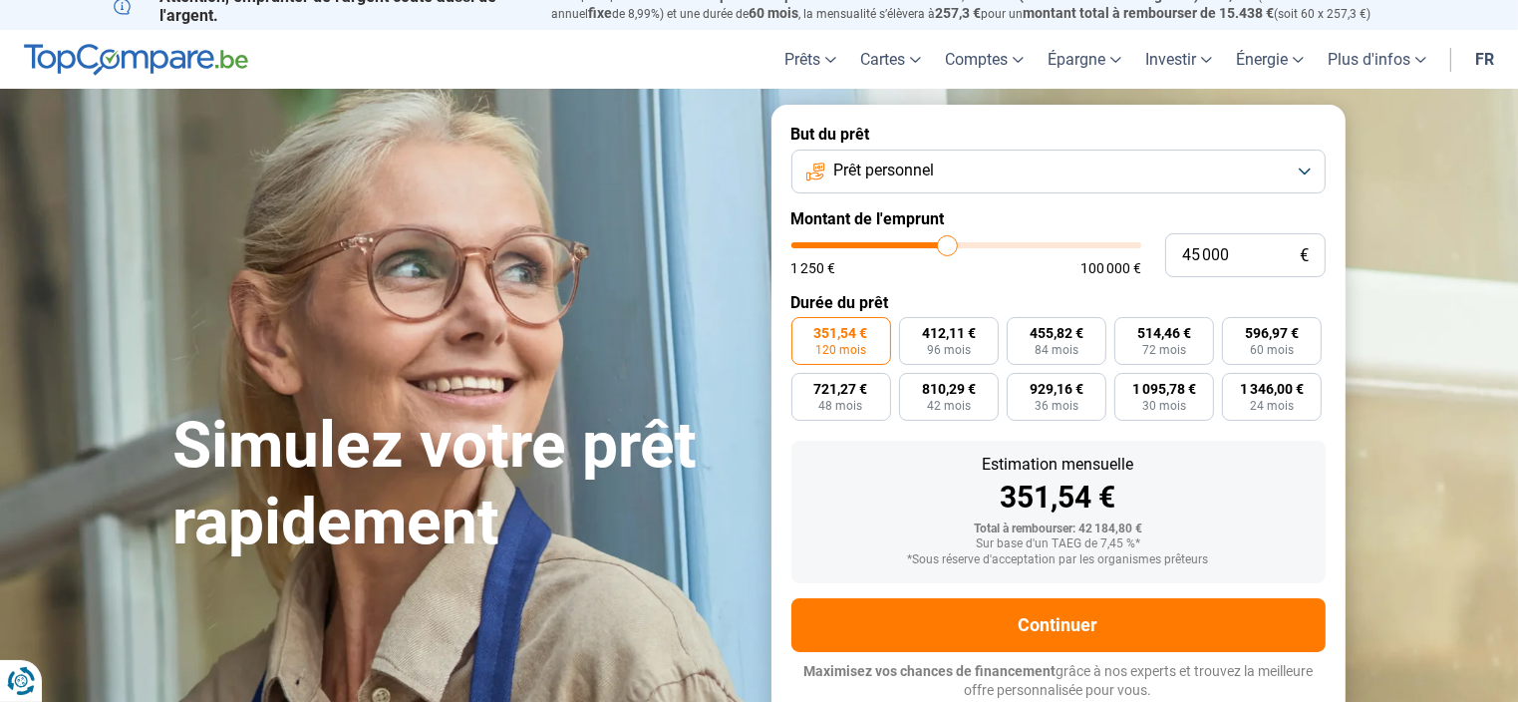
type input "45500"
type input "45 750"
type input "45750"
type input "46 250"
type input "46250"
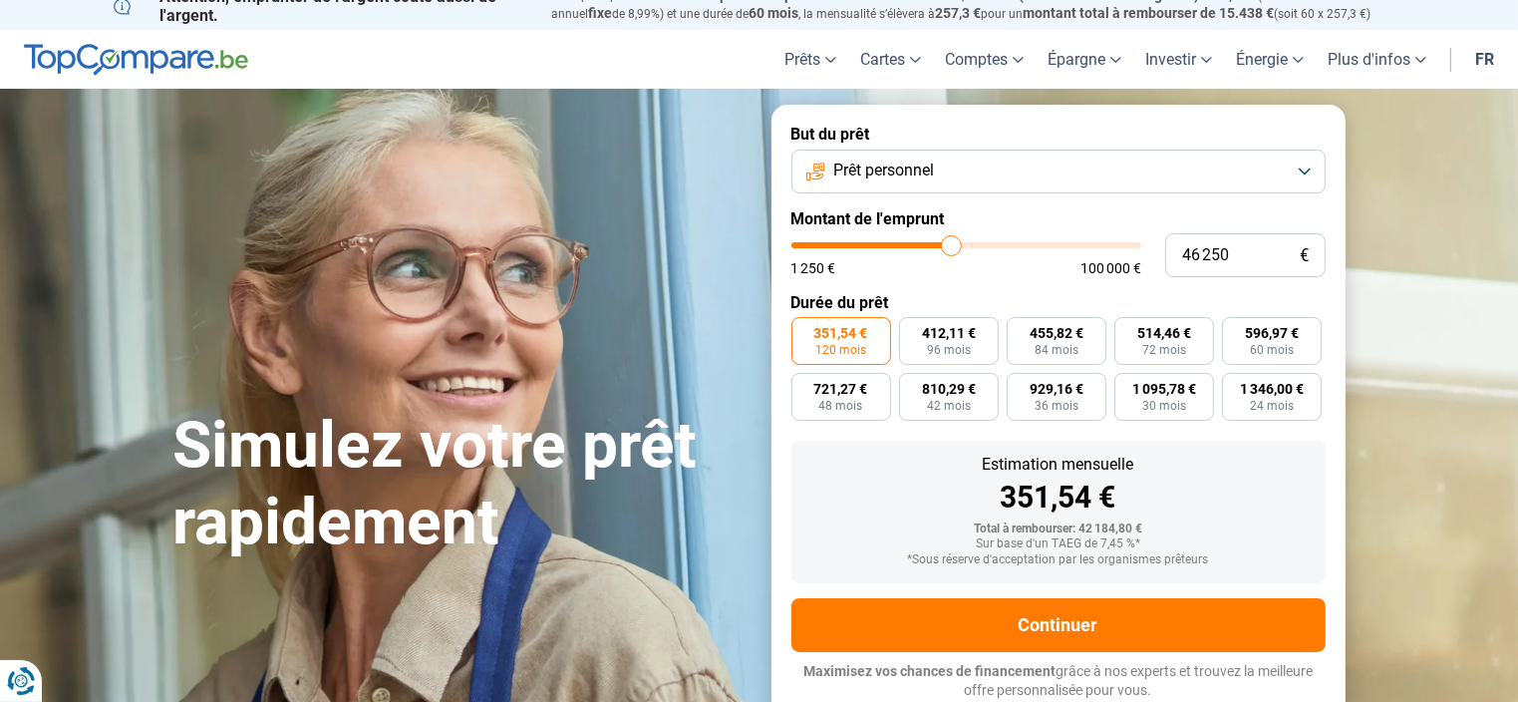
type input "47 000"
type input "47000"
type input "47 250"
type input "47250"
type input "47 500"
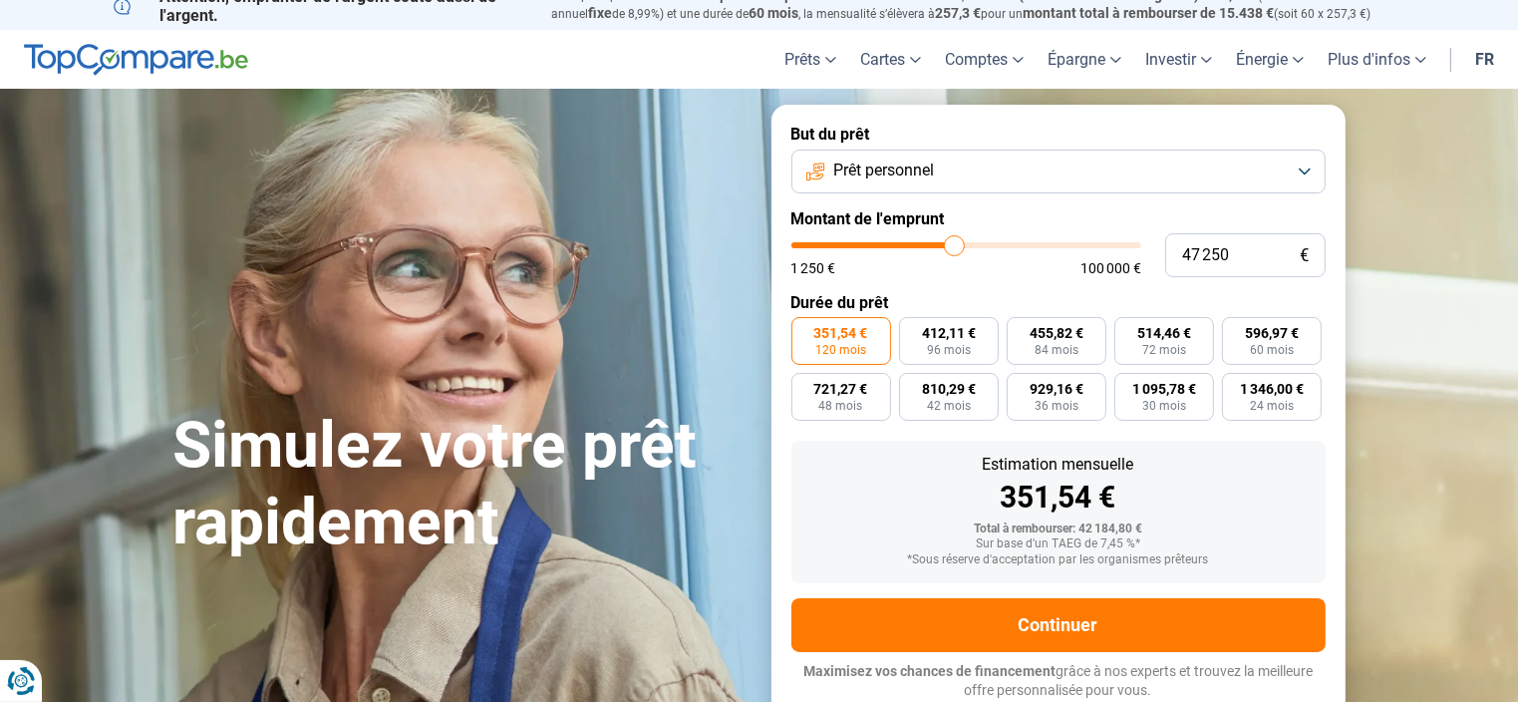
type input "47500"
type input "47 750"
type input "47750"
type input "48 000"
type input "48000"
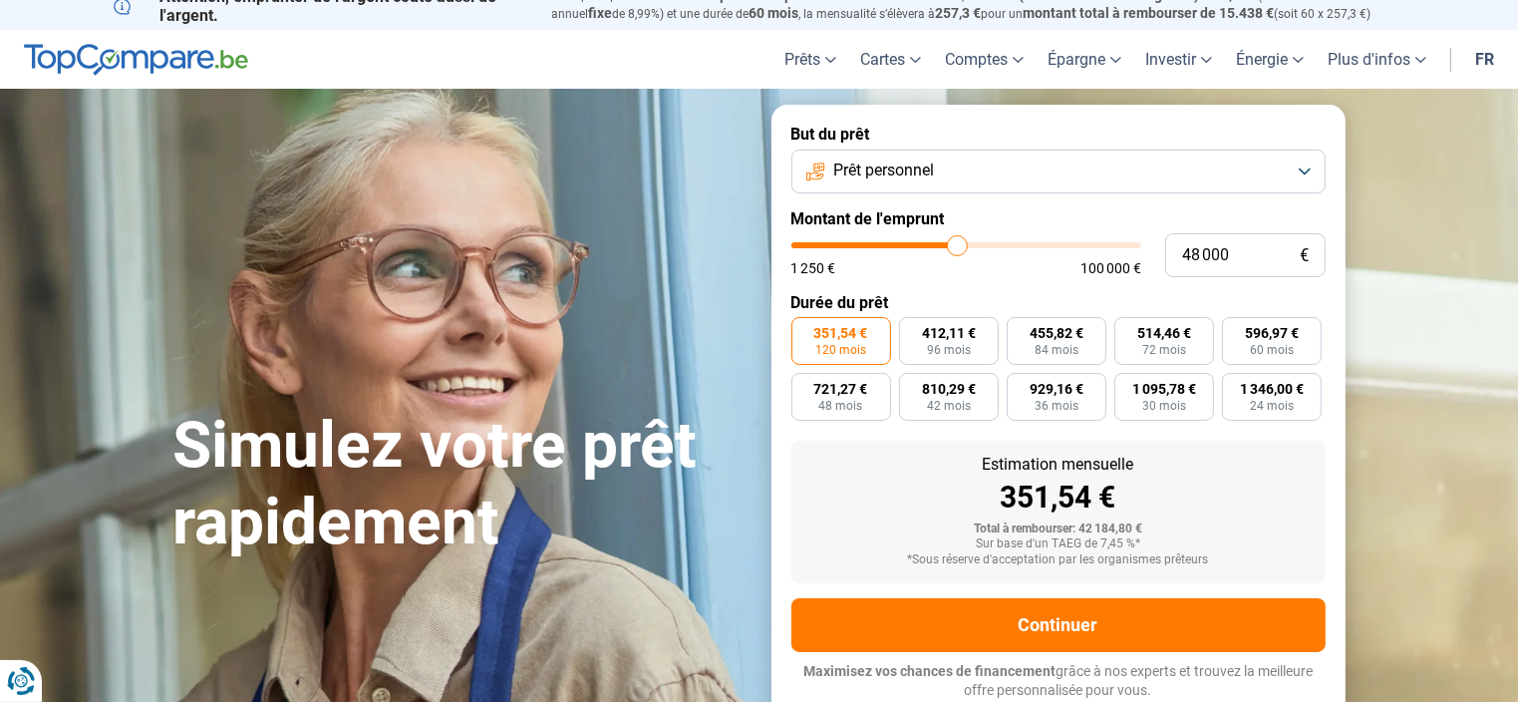
type input "48 500"
type input "48500"
type input "49 250"
type input "49250"
type input "49 750"
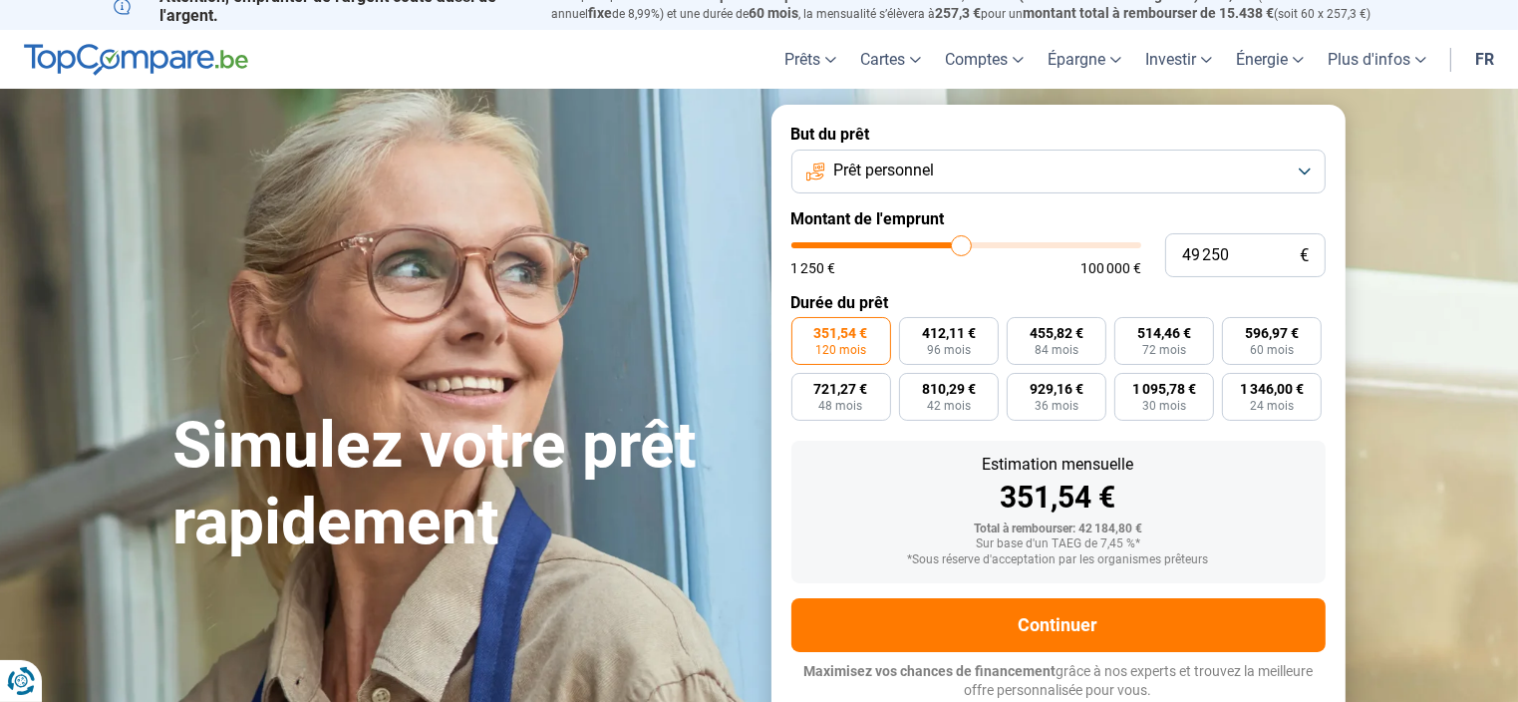
type input "49750"
type input "50 500"
type input "50500"
type input "51 000"
type input "51000"
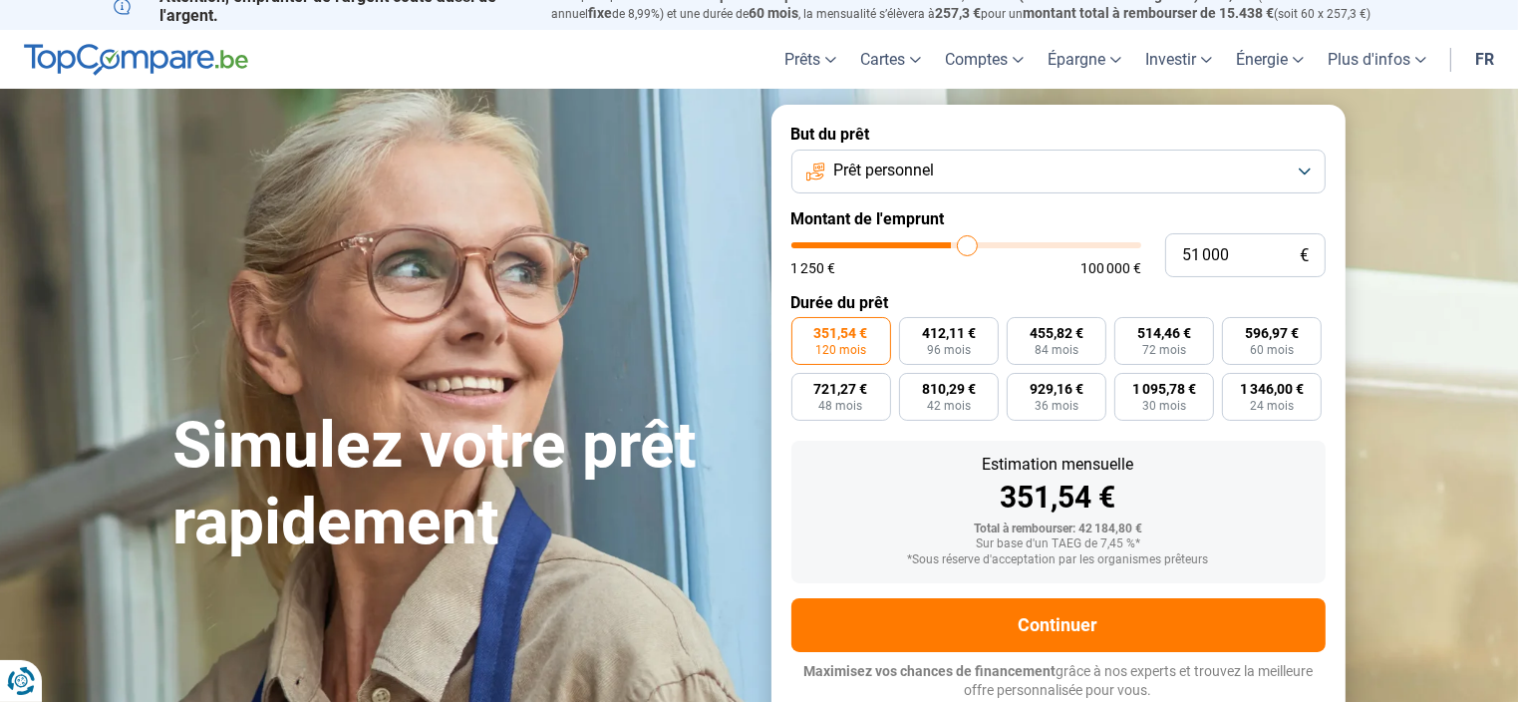
type input "51 500"
type input "51500"
type input "51 750"
type input "51750"
type input "52 250"
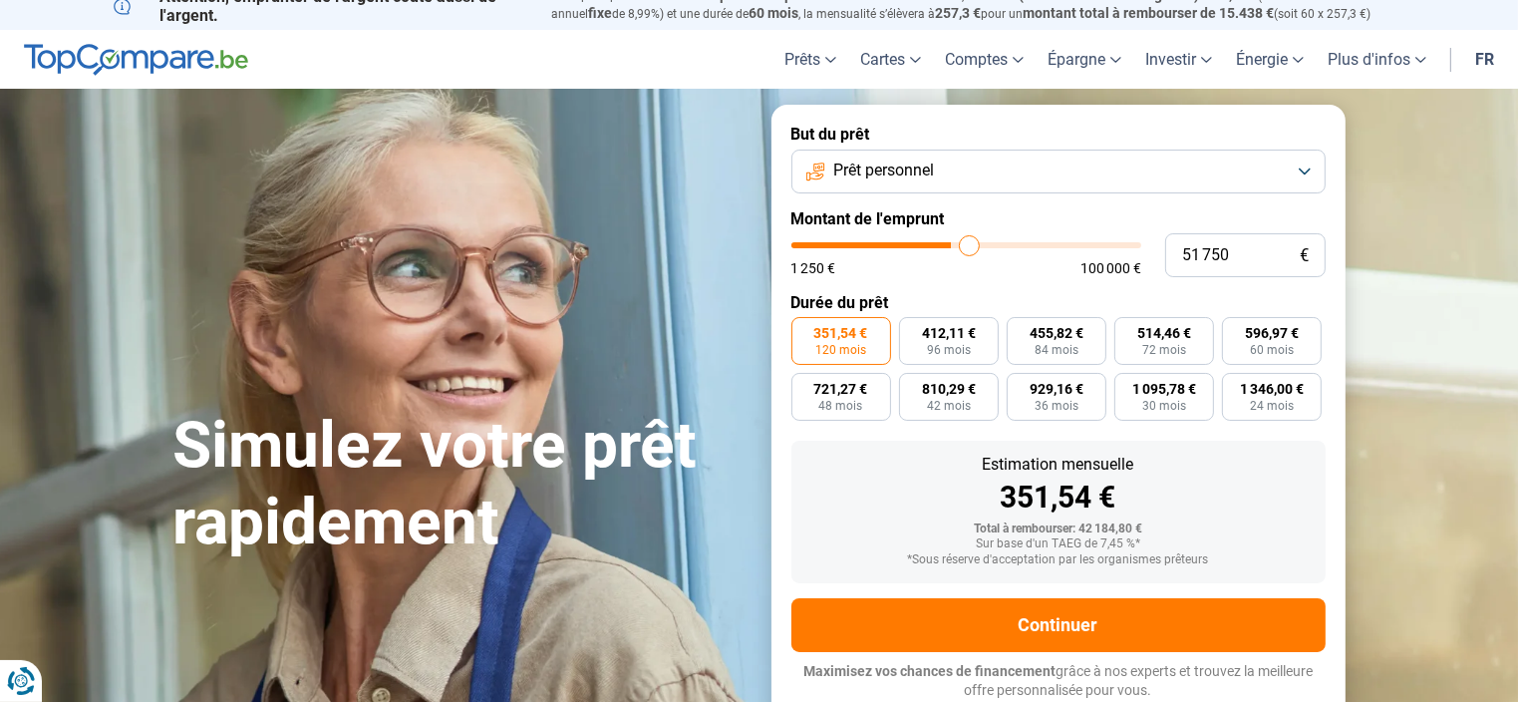
type input "52250"
type input "52 500"
type input "52500"
type input "52 750"
type input "52750"
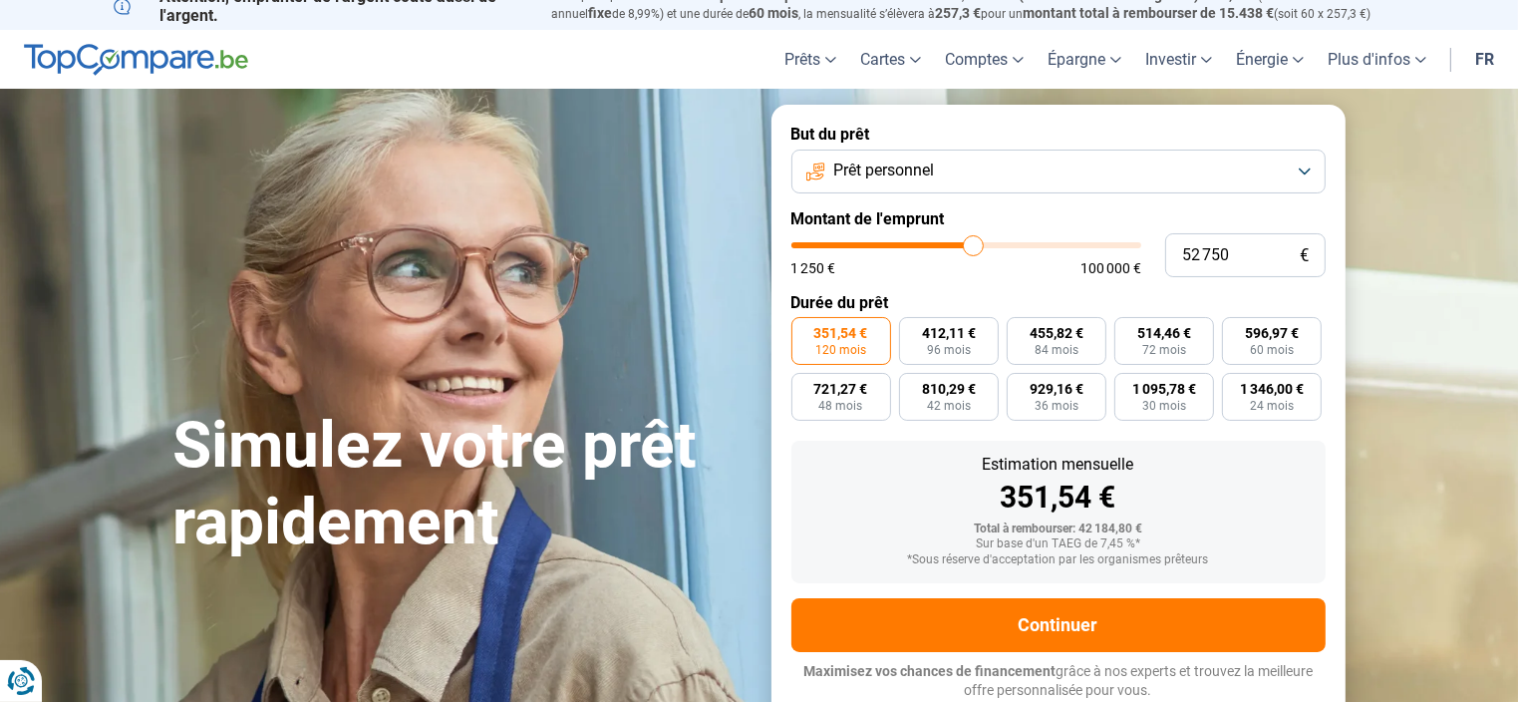
type input "53 000"
type input "53000"
type input "53 250"
type input "53250"
type input "53 500"
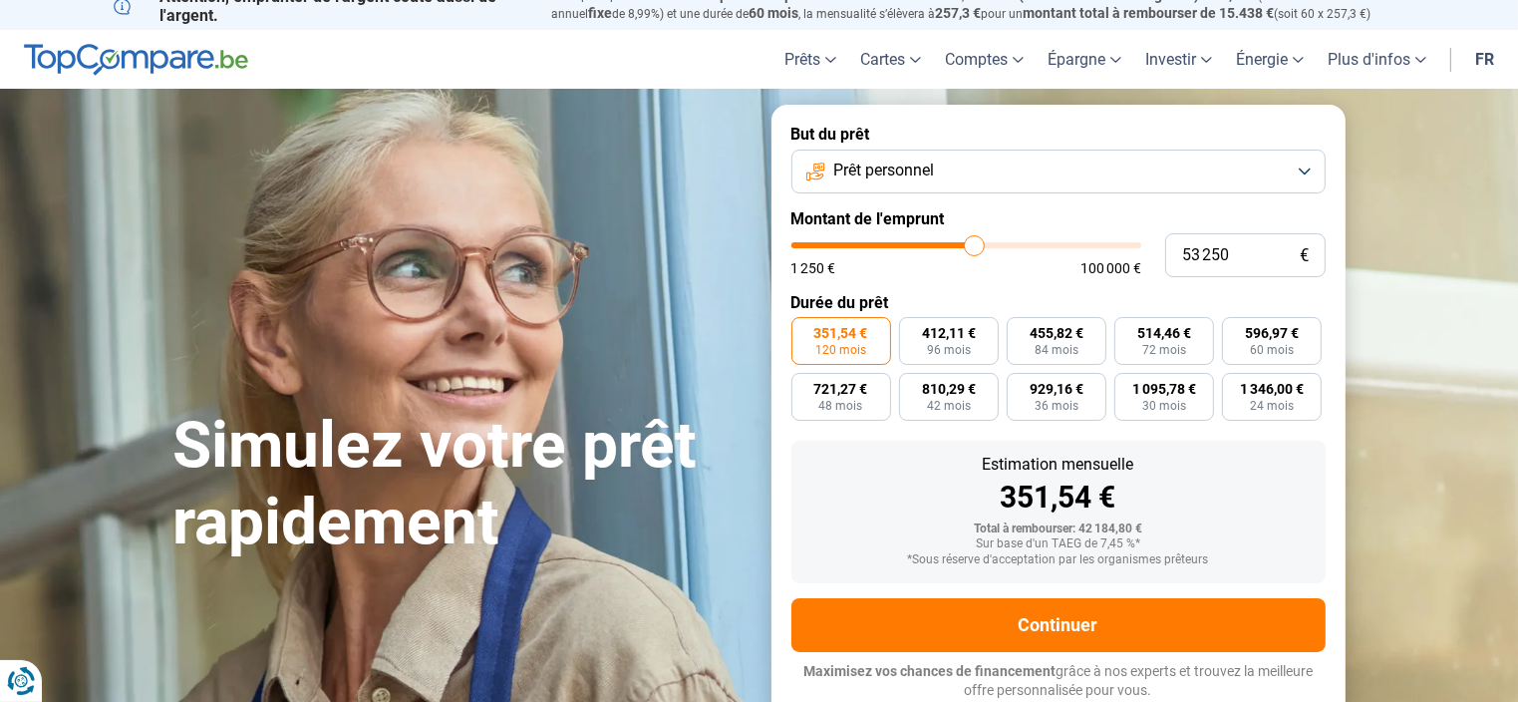
type input "53500"
type input "53 750"
type input "53750"
type input "54 000"
type input "54000"
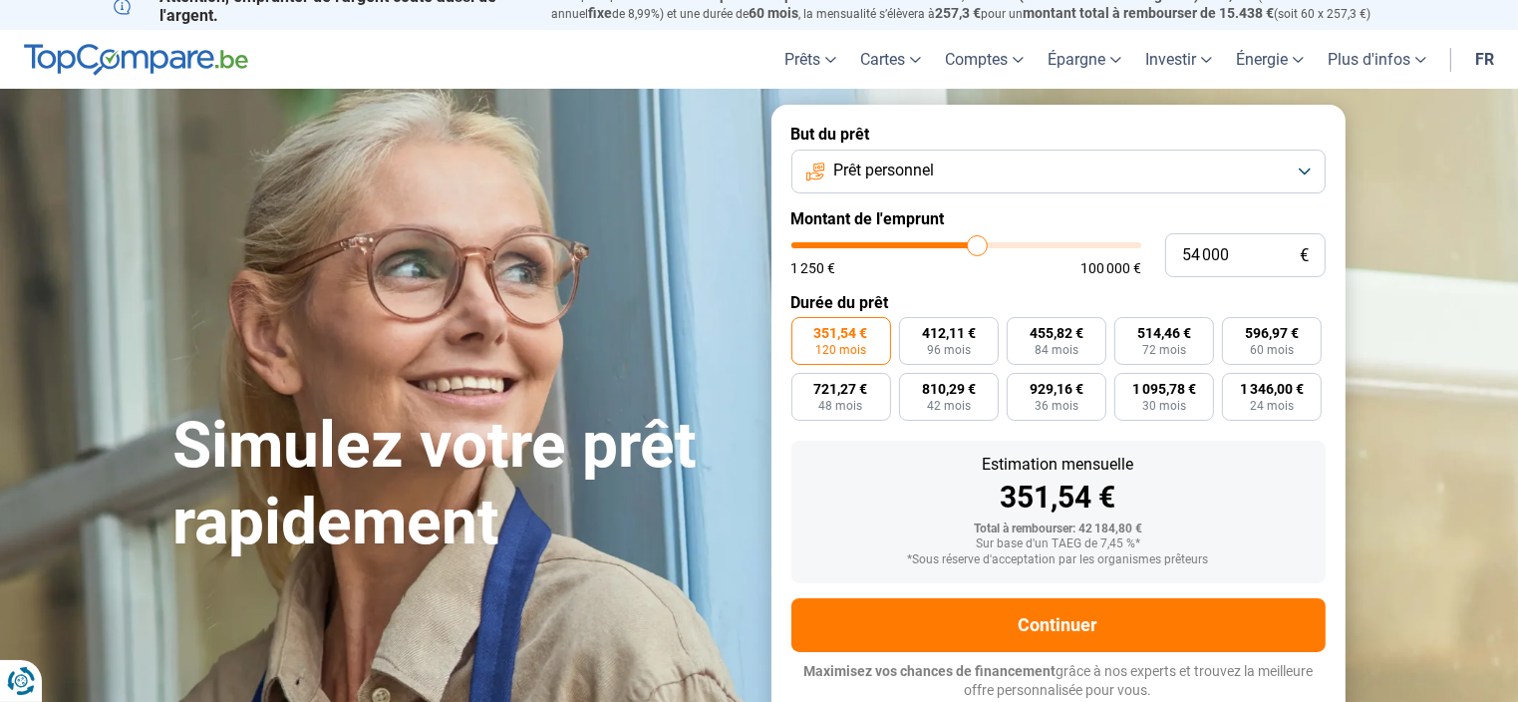
type input "54 500"
type input "54500"
type input "54 750"
type input "54750"
type input "55 000"
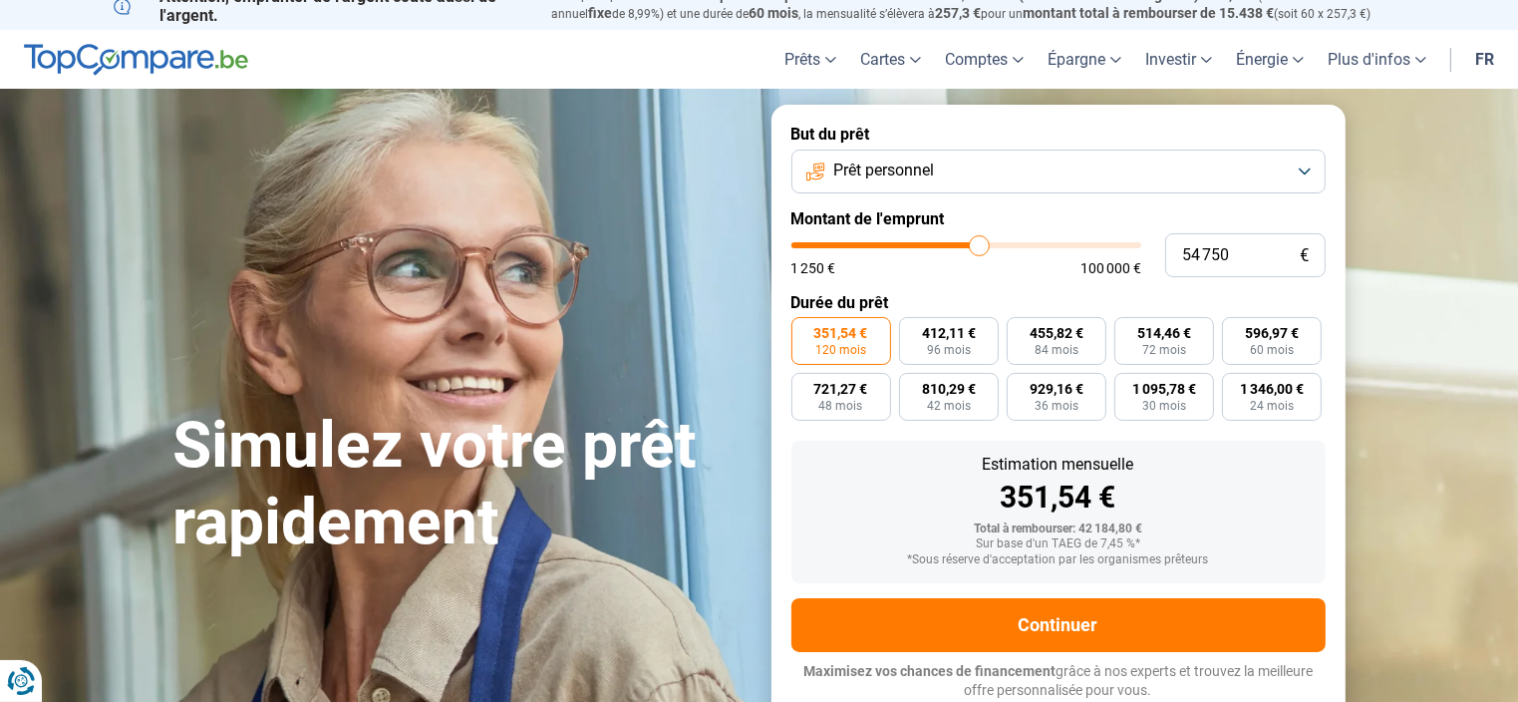
type input "55000"
type input "55 250"
type input "55250"
type input "55 500"
type input "55500"
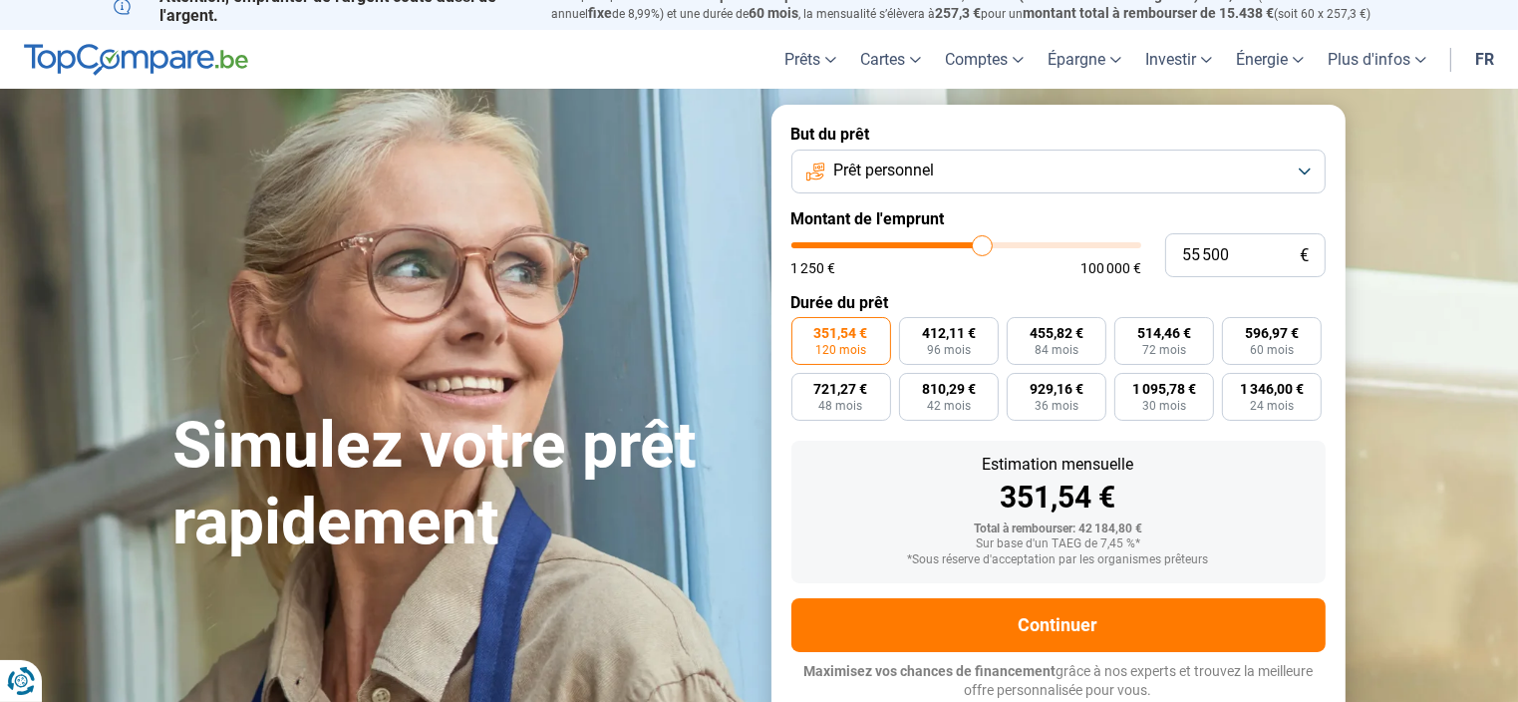
type input "55 750"
type input "55750"
type input "56 000"
type input "56000"
type input "56 250"
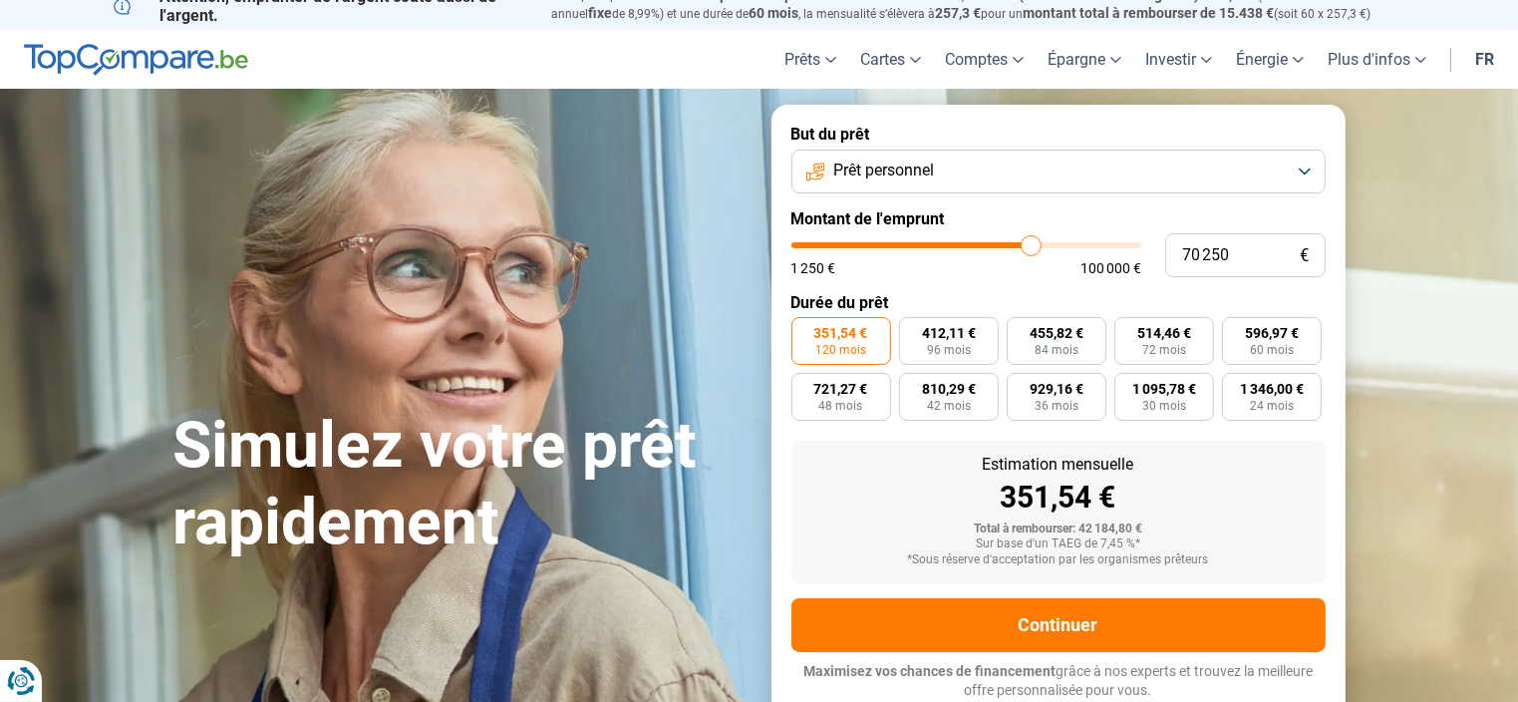
drag, startPoint x: 900, startPoint y: 245, endPoint x: 1031, endPoint y: 245, distance: 130.6
click at [1031, 245] on input "range" at bounding box center [966, 245] width 350 height 6
drag, startPoint x: 1031, startPoint y: 245, endPoint x: 1063, endPoint y: 245, distance: 32.9
click at [1063, 245] on input "range" at bounding box center [966, 245] width 350 height 6
drag, startPoint x: 1058, startPoint y: 252, endPoint x: 1022, endPoint y: 257, distance: 37.2
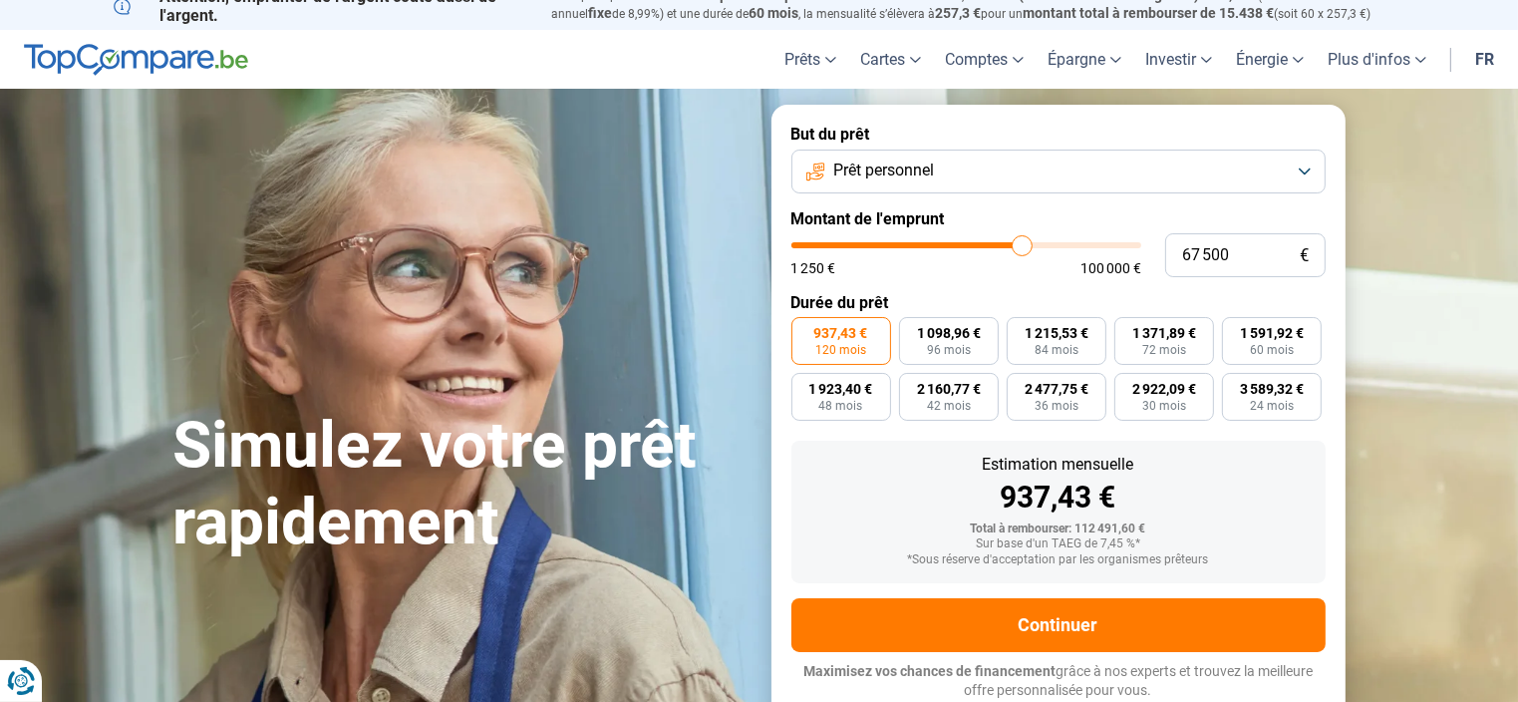
click at [1022, 248] on input "range" at bounding box center [966, 245] width 350 height 6
drag, startPoint x: 1020, startPoint y: 246, endPoint x: 869, endPoint y: 260, distance: 151.1
click at [869, 248] on input "range" at bounding box center [966, 245] width 350 height 6
click at [588, 260] on div "Simulez votre prêt rapidement But du prêt Prêt personnel Montant de l'emprunt 2…" at bounding box center [759, 412] width 1196 height 615
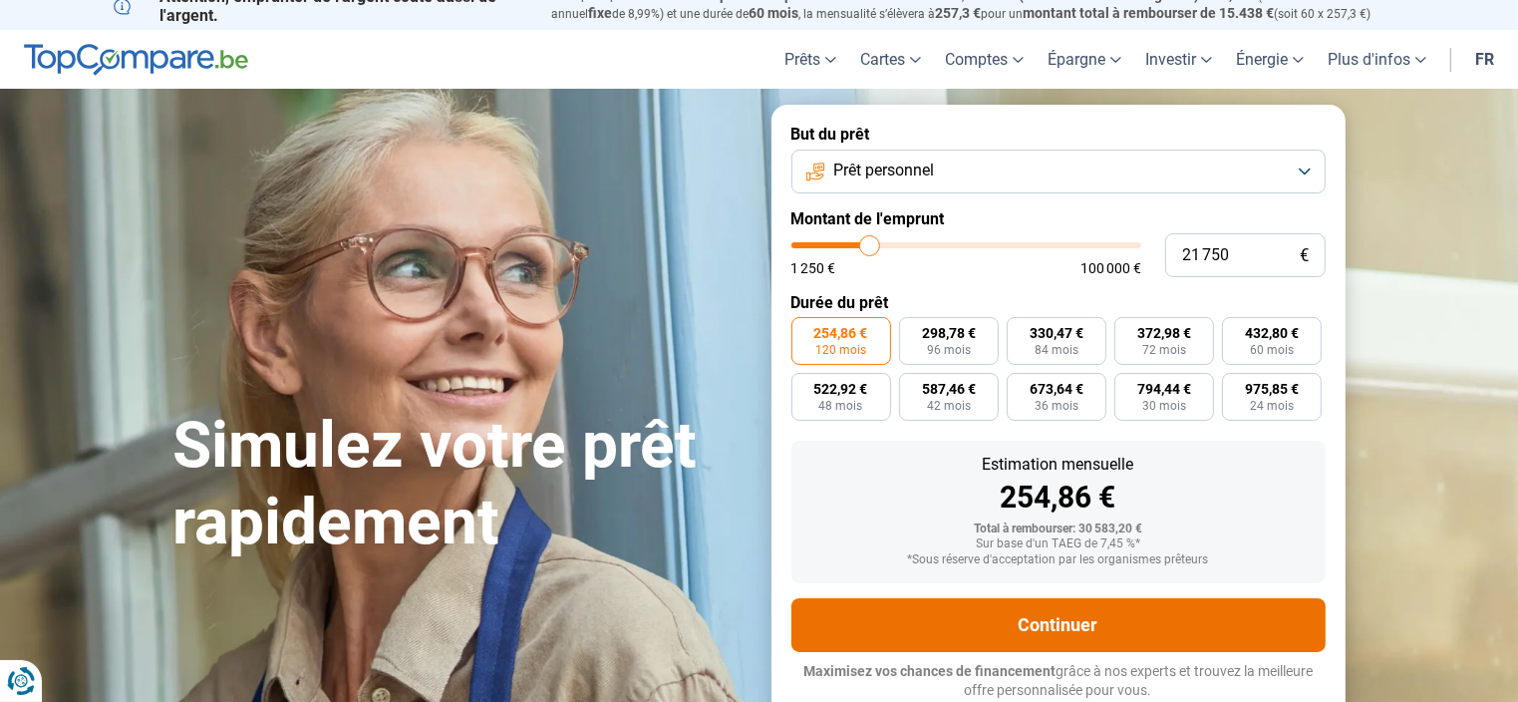
click at [1040, 625] on button "Continuer" at bounding box center [1058, 625] width 534 height 54
